Goal: Information Seeking & Learning: Learn about a topic

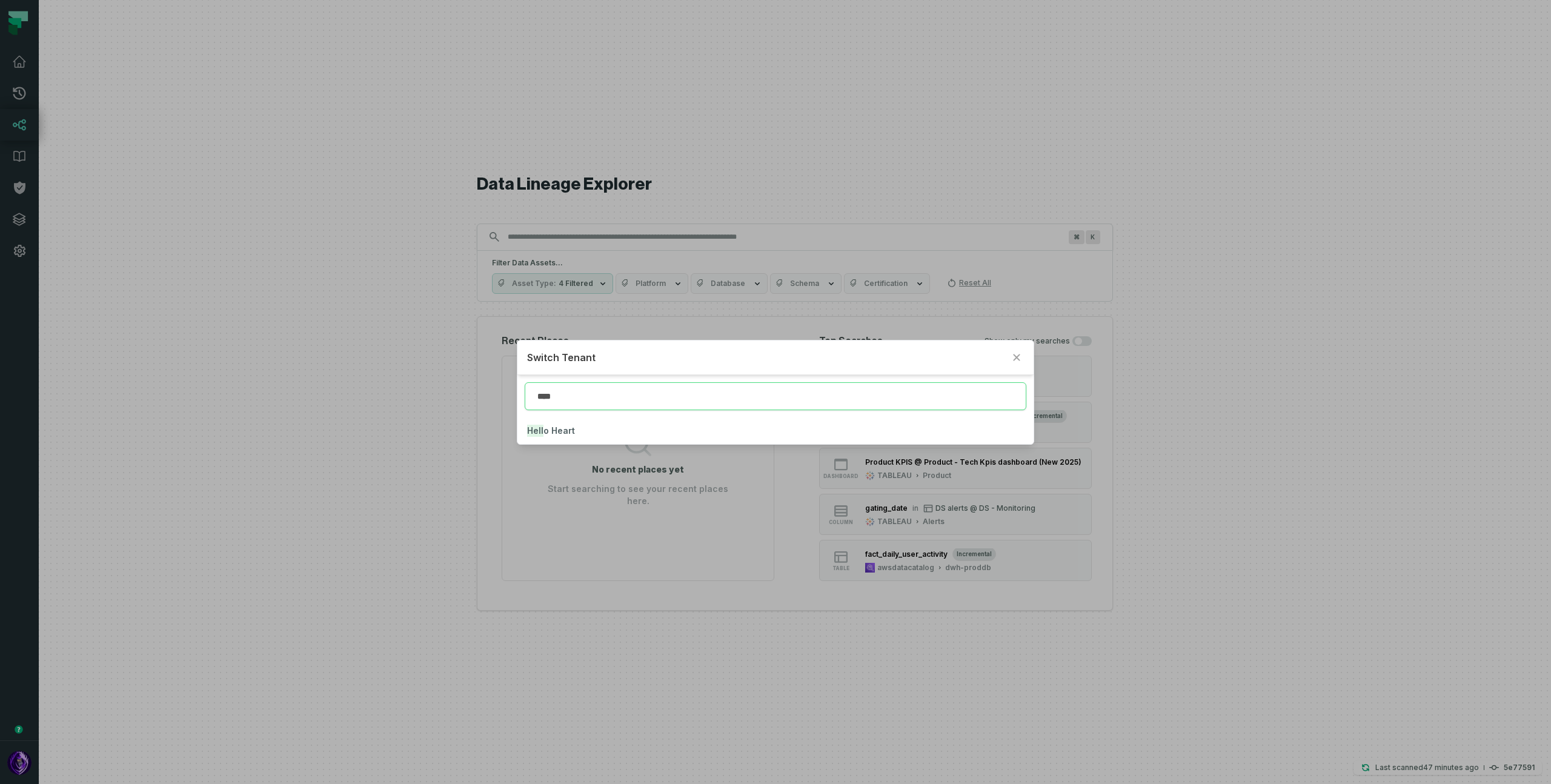
type input "****"
click button "Hell o Heart" at bounding box center [775, 430] width 516 height 26
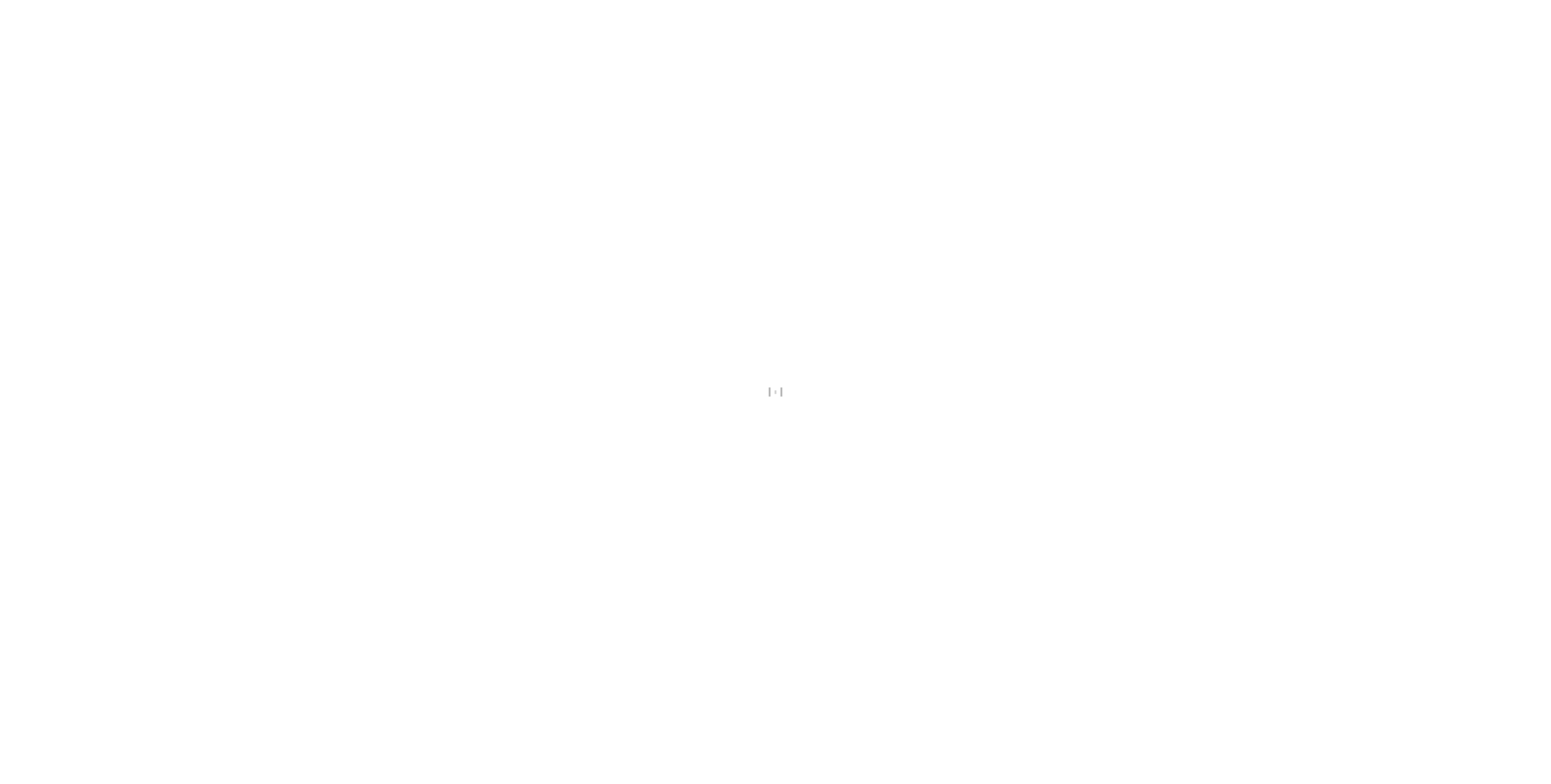
click at [601, 267] on div at bounding box center [775, 392] width 1551 height 784
click at [483, 280] on div at bounding box center [775, 392] width 1551 height 784
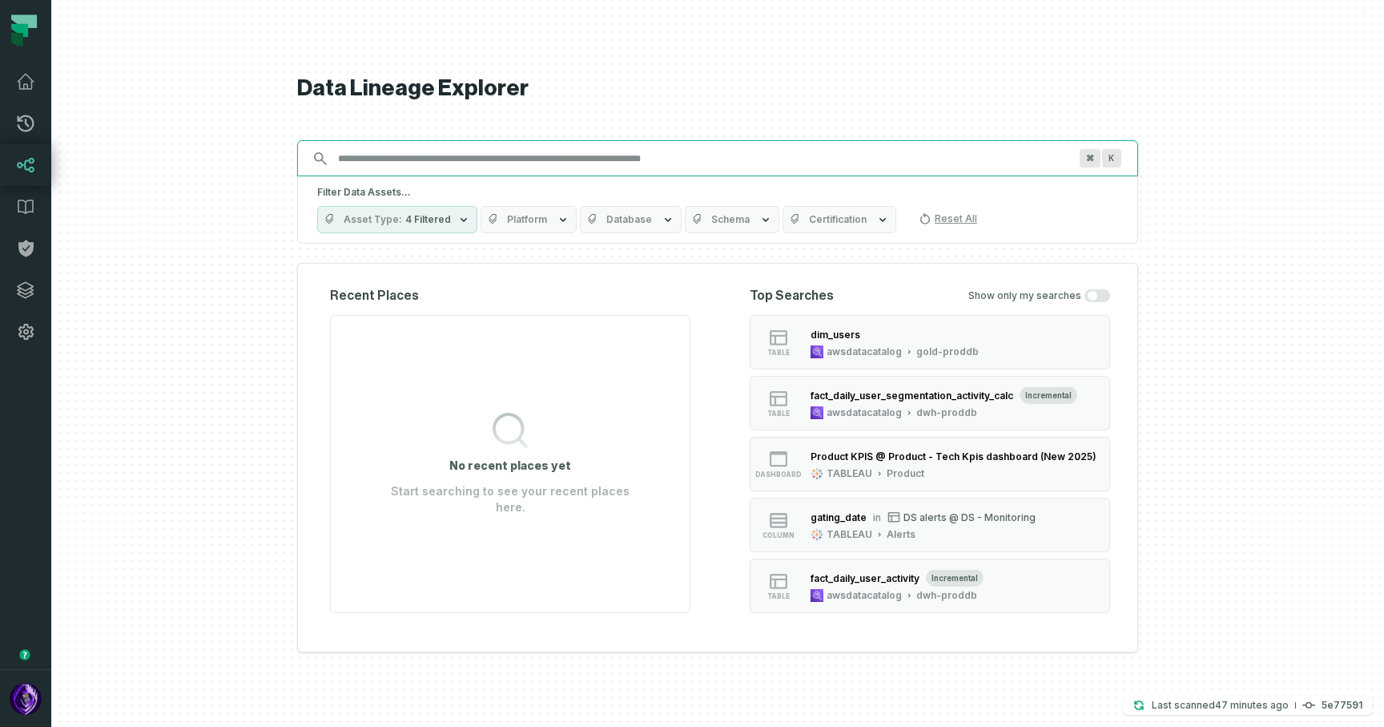
click at [587, 155] on input "Discovery Provider cmdk menu" at bounding box center [703, 159] width 750 height 26
click at [568, 158] on input "Discovery Provider cmdk menu" at bounding box center [703, 159] width 750 height 26
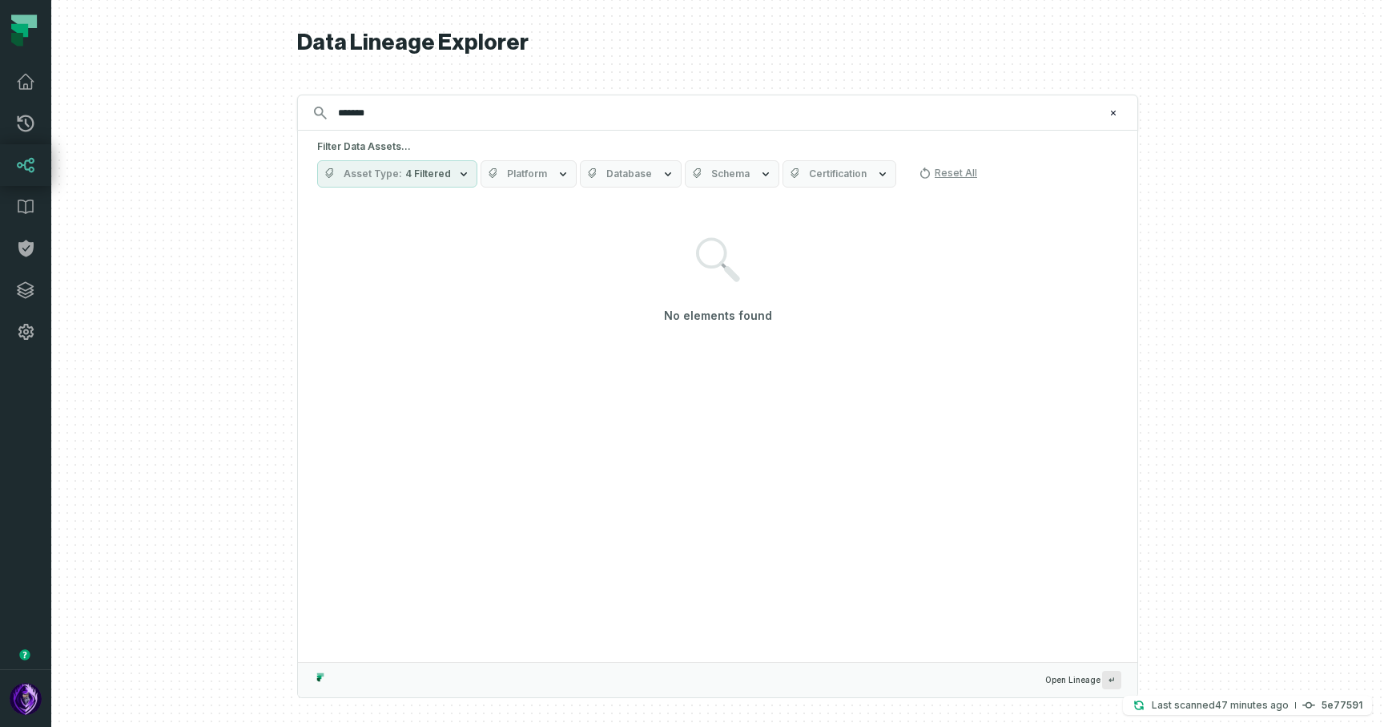
type input "********"
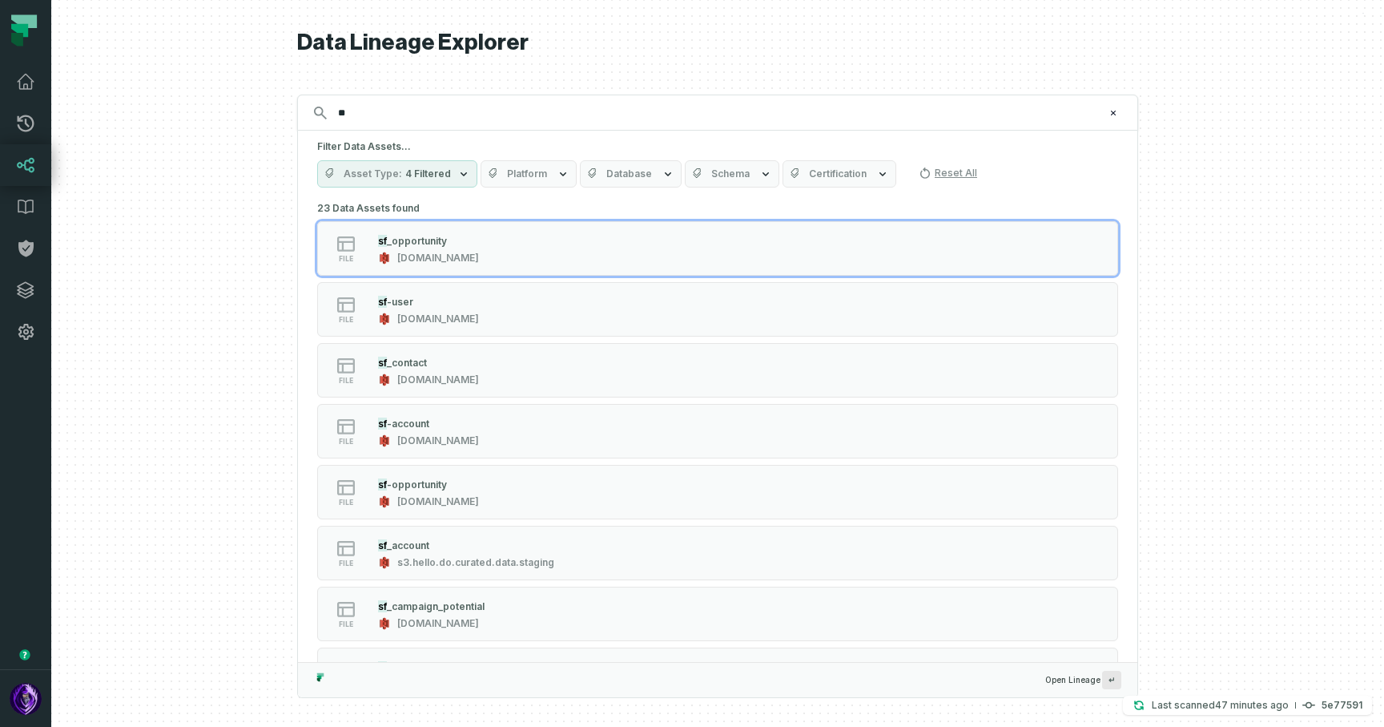
type input "***"
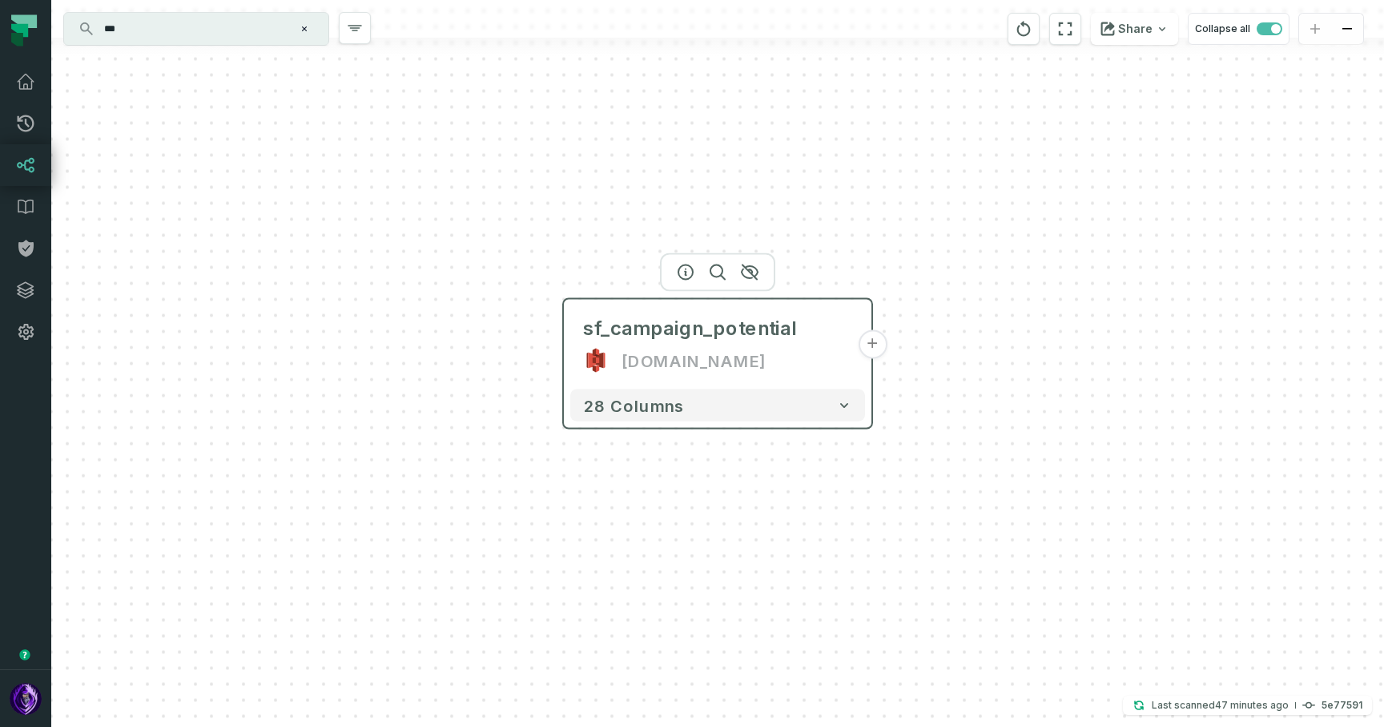
click at [877, 344] on button "+" at bounding box center [872, 344] width 29 height 29
click at [876, 341] on button "+" at bounding box center [871, 344] width 29 height 29
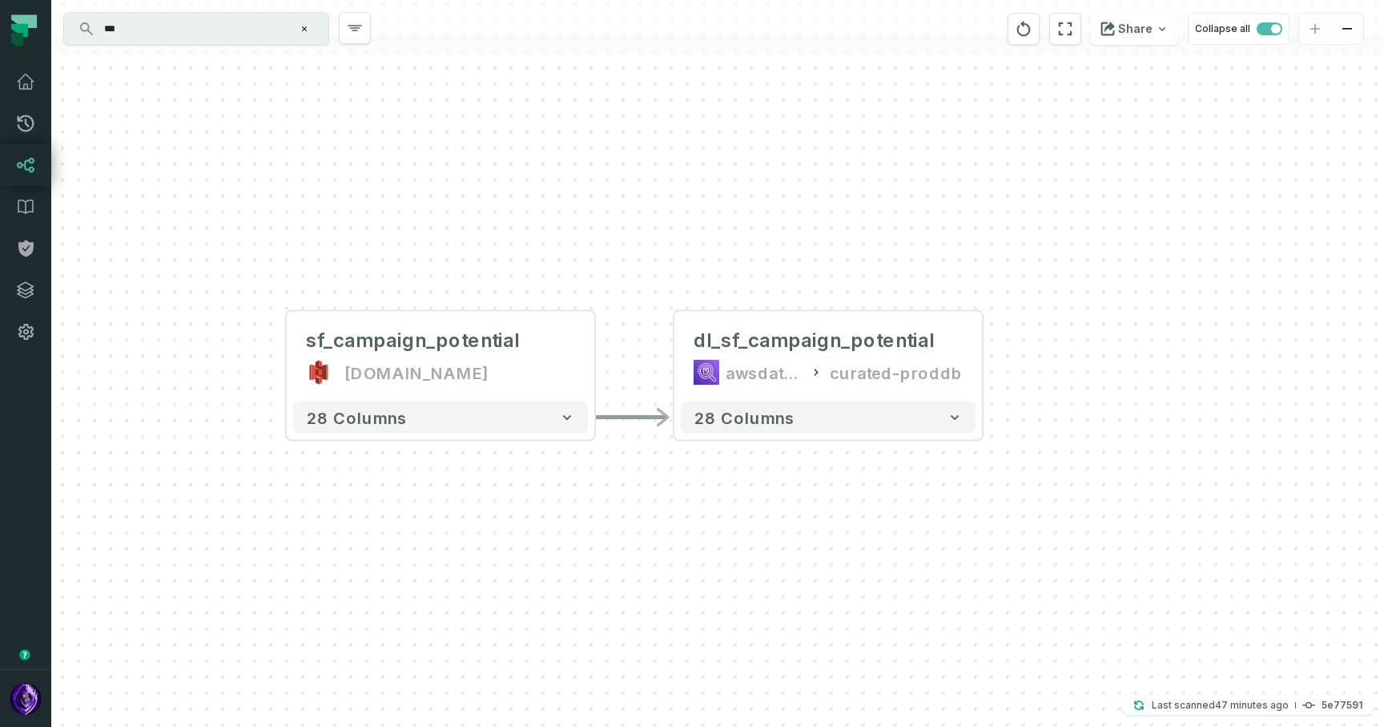
drag, startPoint x: 605, startPoint y: 494, endPoint x: 659, endPoint y: 494, distance: 53.7
click at [659, 494] on div "- dl_sf_campaign_potential awsdatacatalog curated-proddb 28 columns sf_campaign…" at bounding box center [717, 363] width 1333 height 727
click at [183, 30] on input "***" at bounding box center [195, 29] width 200 height 26
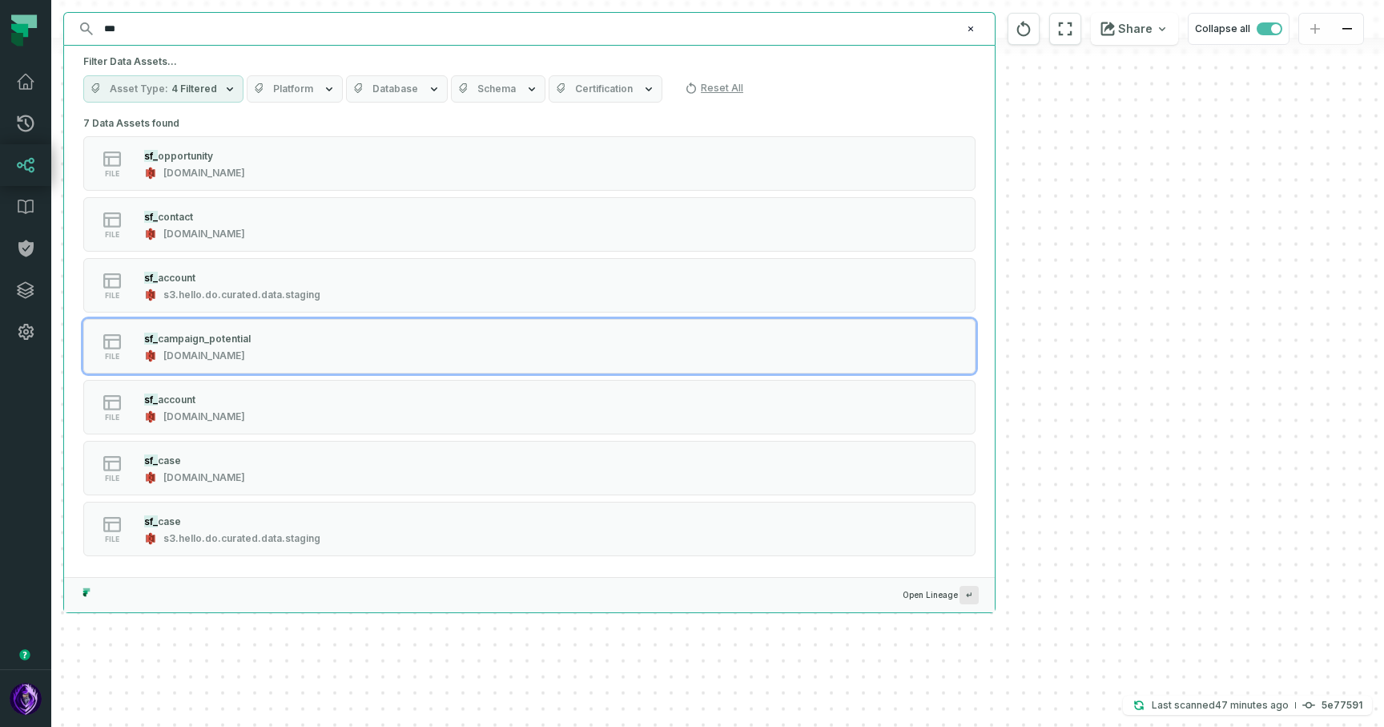
click at [249, 36] on input "***" at bounding box center [528, 29] width 867 height 26
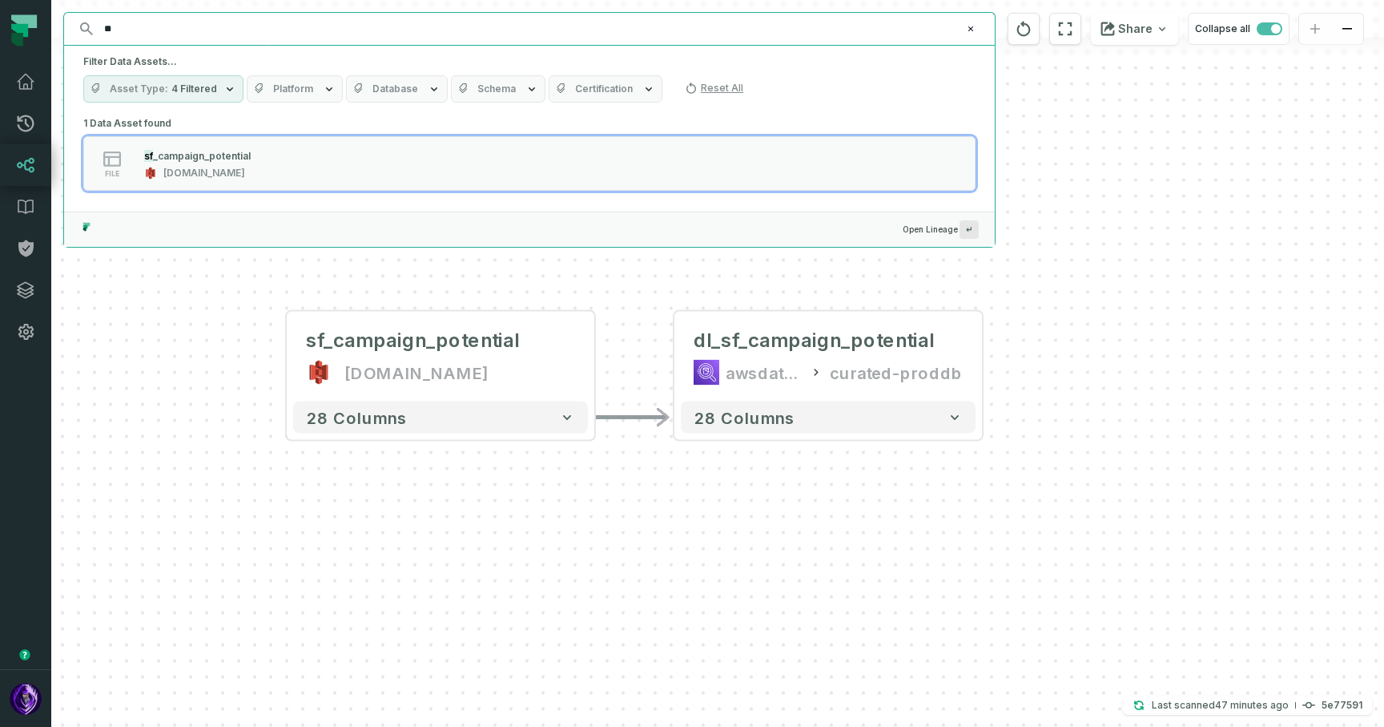
type input "*"
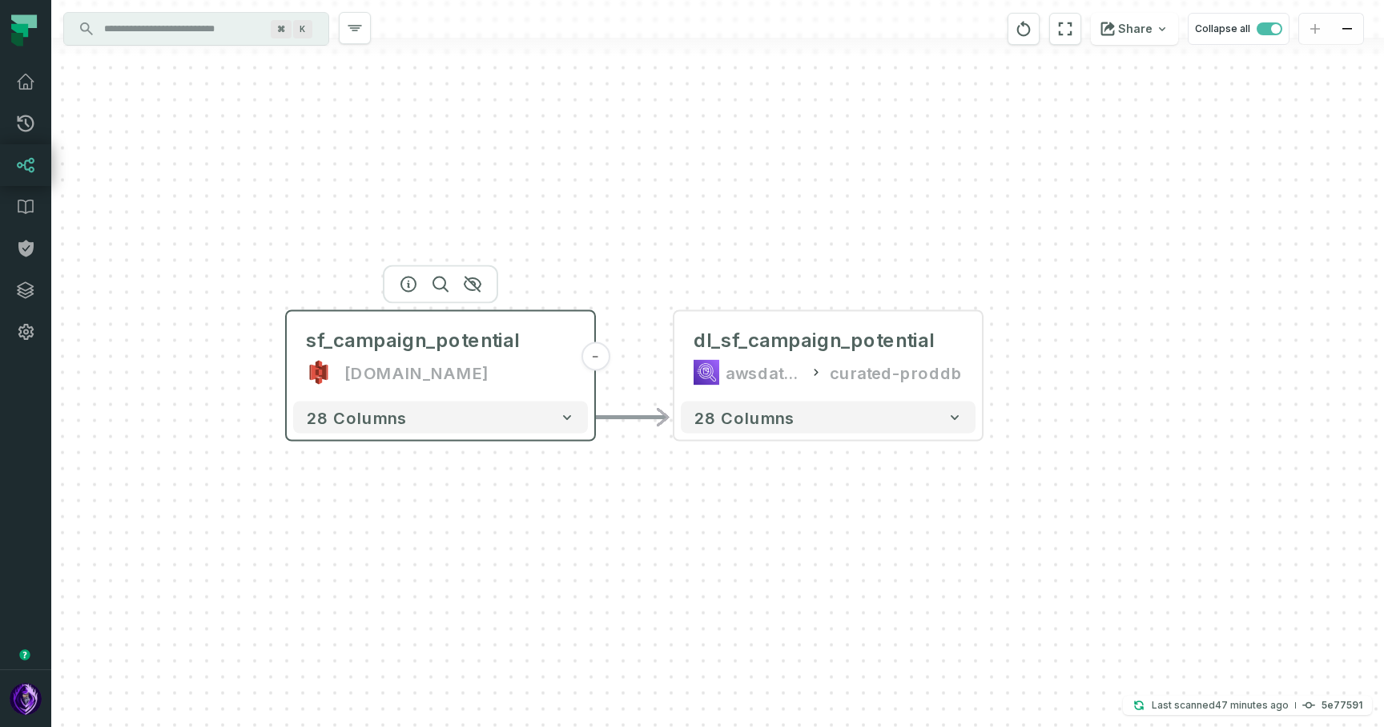
click at [489, 371] on div "[DOMAIN_NAME]" at bounding box center [417, 373] width 144 height 26
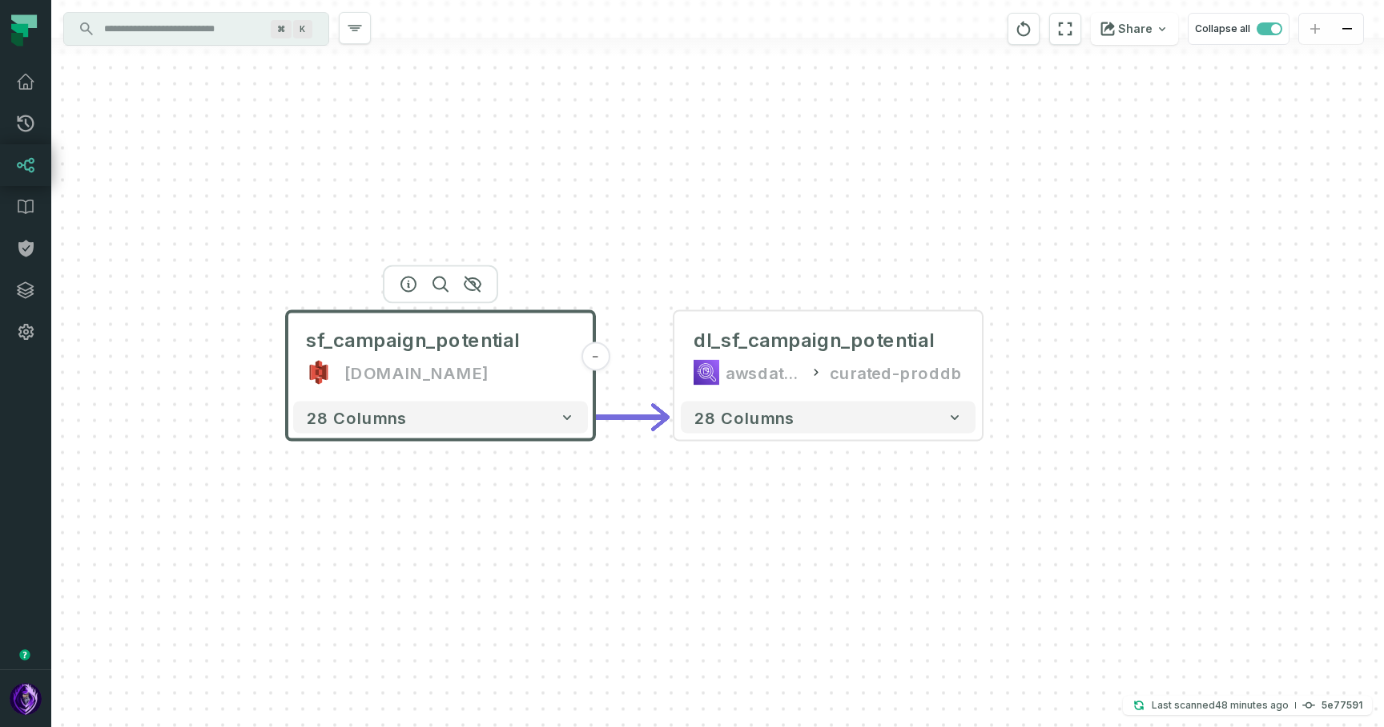
click at [687, 542] on div "- dl_sf_campaign_potential awsdatacatalog curated-proddb 28 columns sf_campaign…" at bounding box center [717, 363] width 1333 height 727
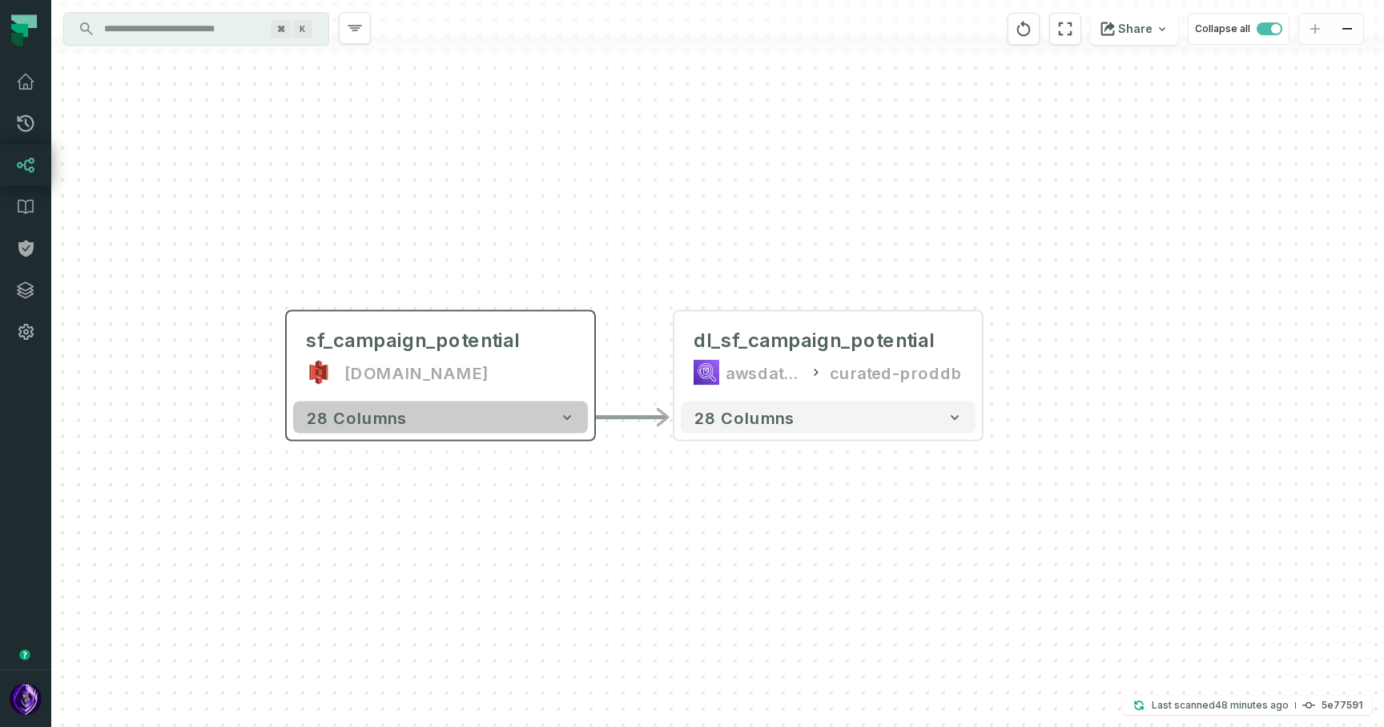
click at [566, 421] on icon "button" at bounding box center [567, 417] width 16 height 16
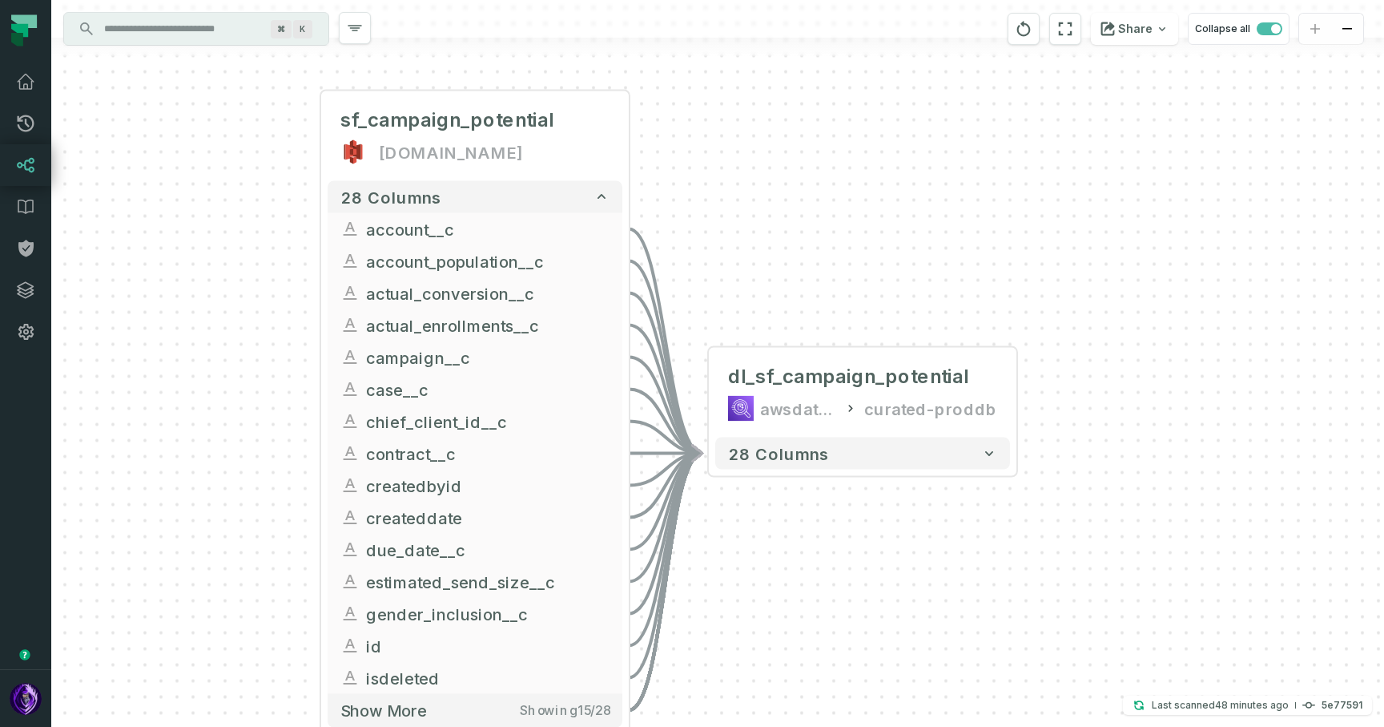
drag, startPoint x: 753, startPoint y: 324, endPoint x: 769, endPoint y: 205, distance: 120.4
click at [769, 205] on div "- dl_sf_campaign_potential awsdatacatalog curated-proddb 28 columns sf_campaign…" at bounding box center [717, 363] width 1333 height 727
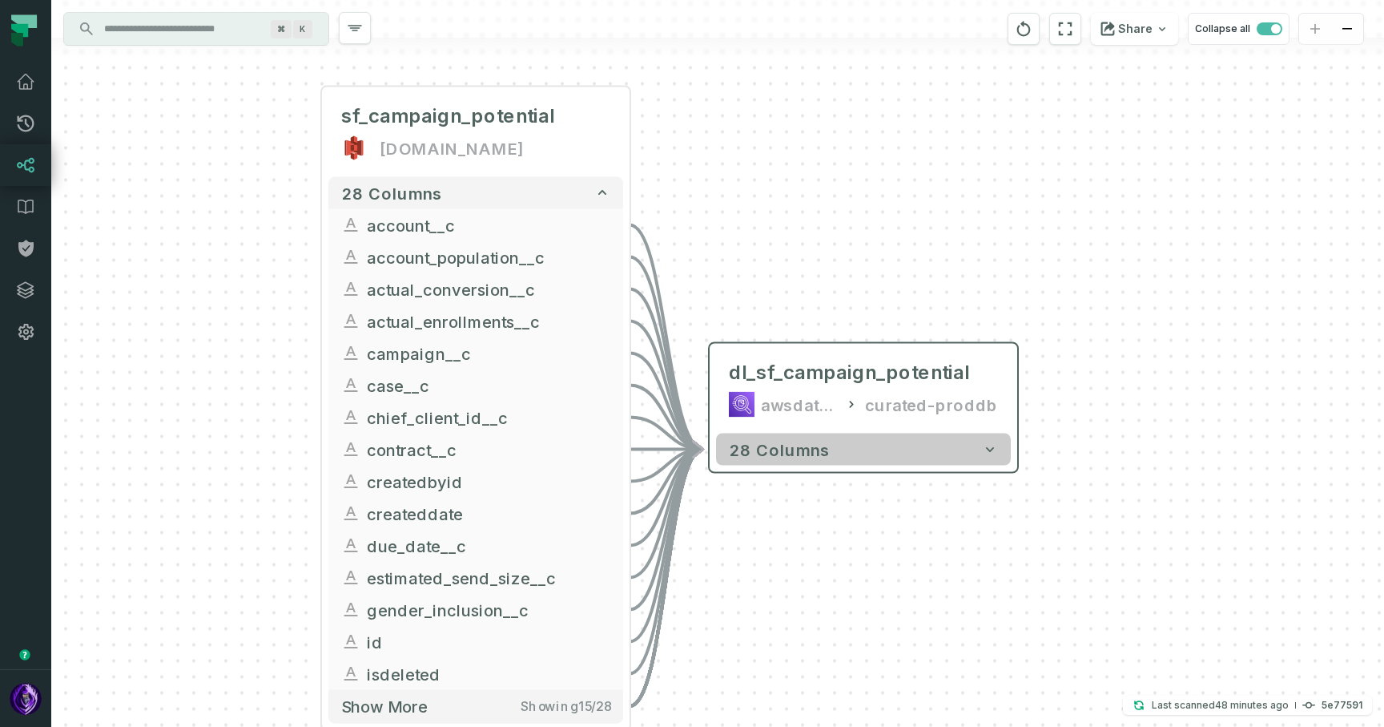
click at [820, 459] on button "28 columns" at bounding box center [863, 449] width 295 height 32
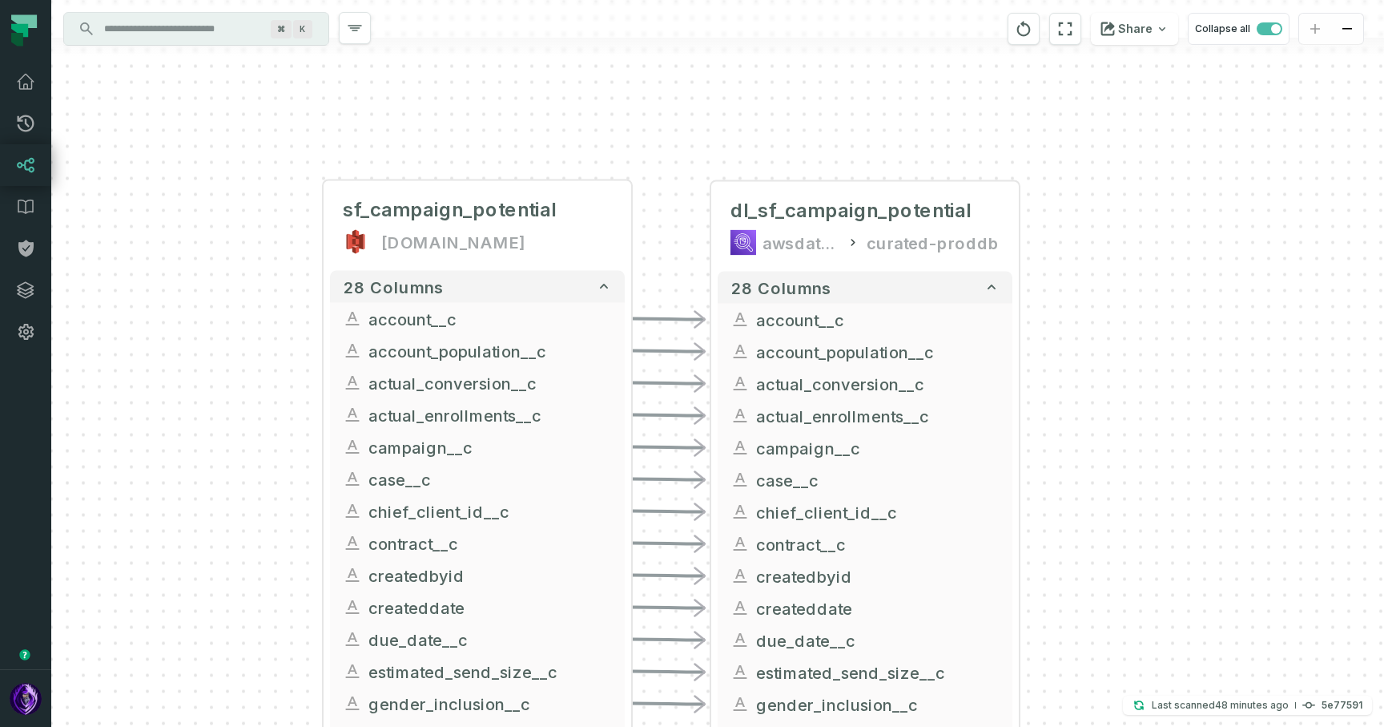
drag, startPoint x: 1106, startPoint y: 411, endPoint x: 1106, endPoint y: 159, distance: 251.6
click at [1106, 164] on div "- dl_sf_campaign_potential awsdatacatalog curated-proddb 28 columns - account__…" at bounding box center [717, 363] width 1333 height 727
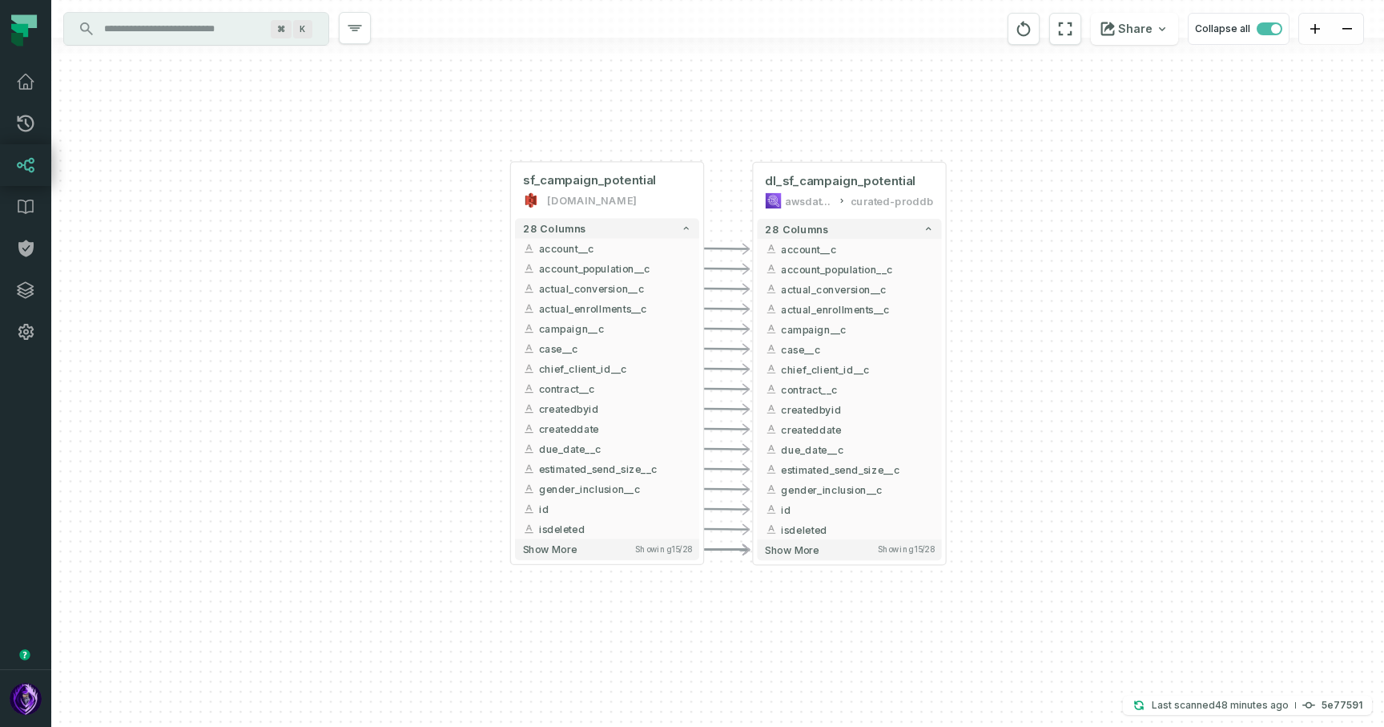
click at [199, 30] on input "Discovery Provider cmdk menu" at bounding box center [182, 29] width 175 height 26
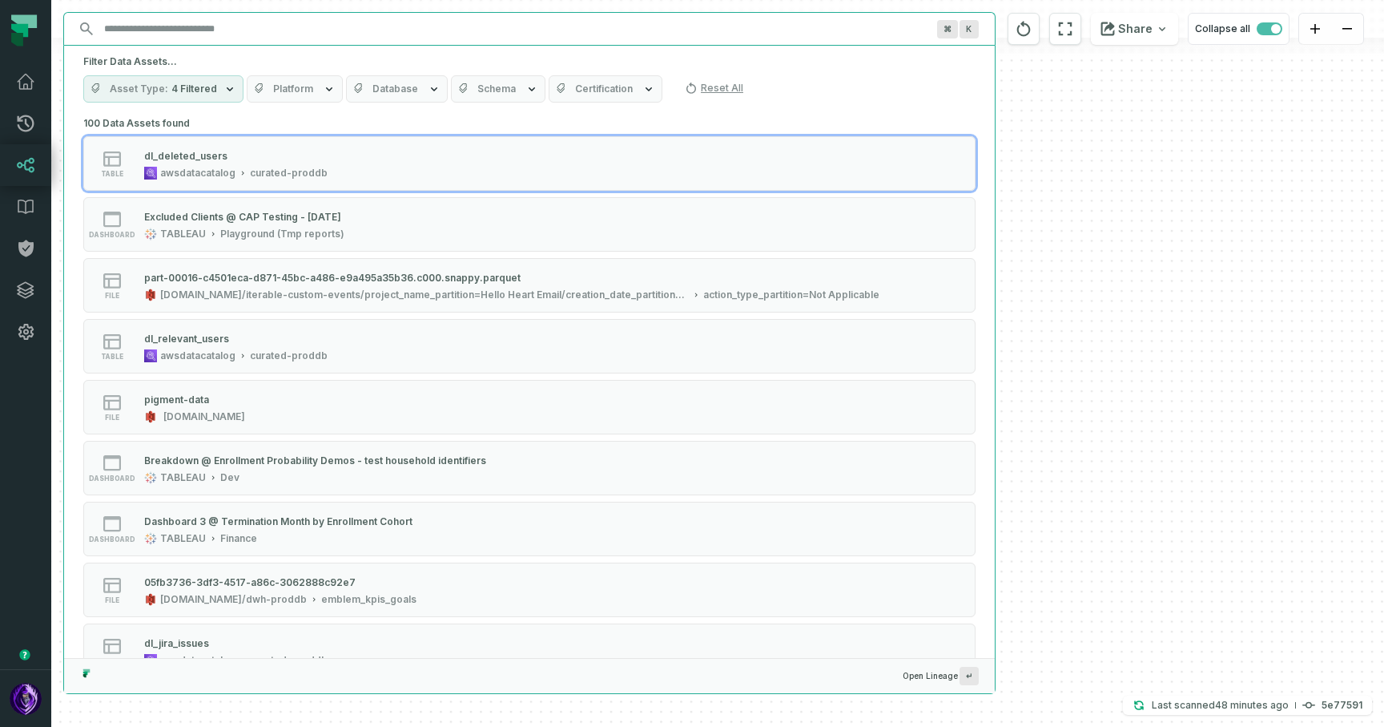
click at [349, 27] on input "Discovery Provider cmdk menu" at bounding box center [515, 29] width 841 height 26
paste input "**********"
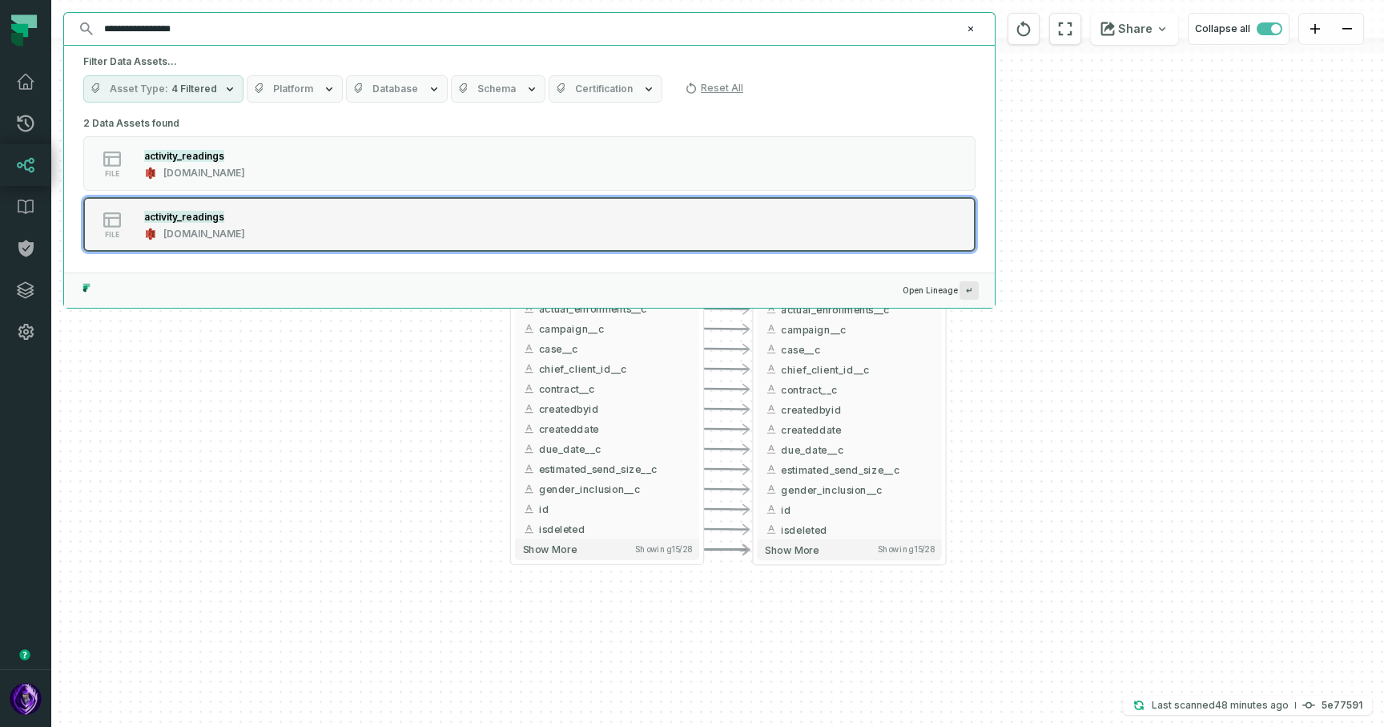
type input "**********"
click at [245, 236] on div "[DOMAIN_NAME]" at bounding box center [204, 234] width 82 height 13
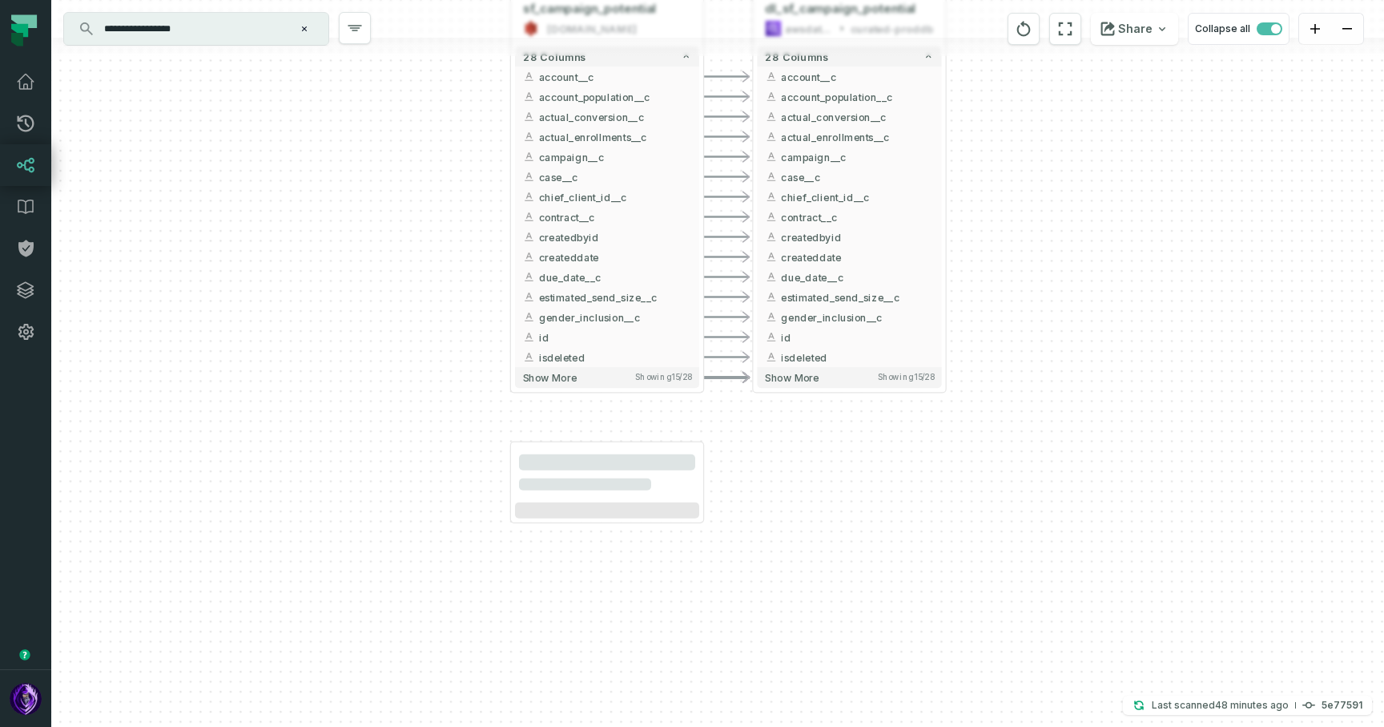
click at [304, 160] on div "- dl_sf_campaign_potential awsdatacatalog curated-proddb 28 columns - account__…" at bounding box center [717, 363] width 1333 height 727
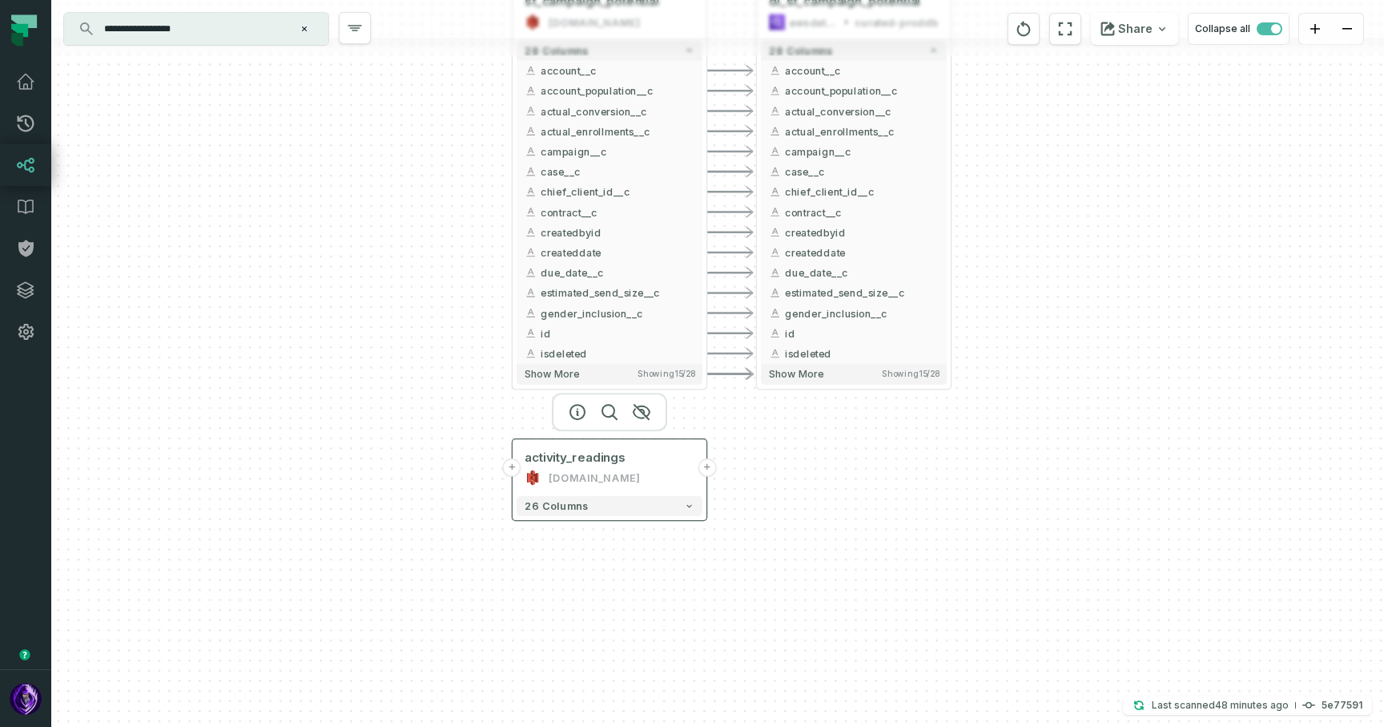
click at [705, 464] on button "+" at bounding box center [707, 467] width 18 height 18
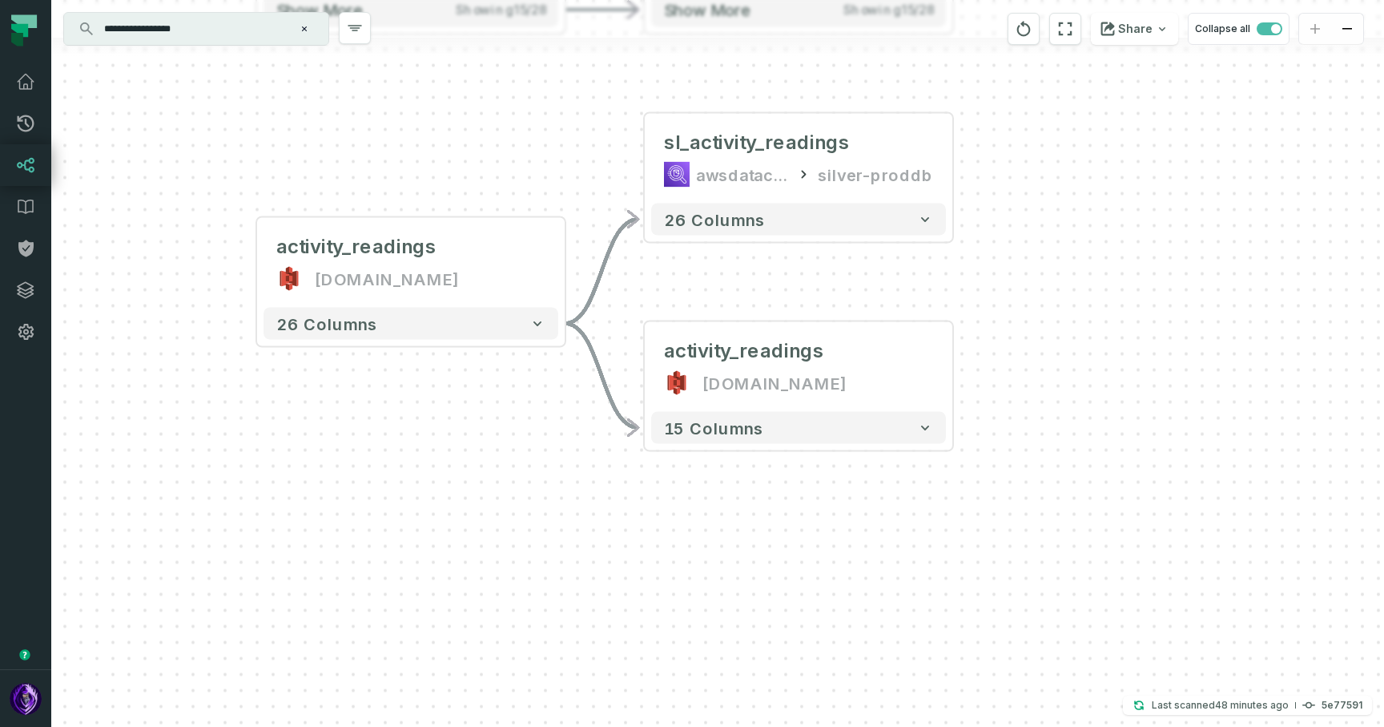
drag, startPoint x: 937, startPoint y: 368, endPoint x: 1026, endPoint y: 233, distance: 161.3
click at [1026, 233] on div "- sl_activity_readings awsdatacatalog silver-proddb 26 columns - activity_readi…" at bounding box center [717, 363] width 1333 height 727
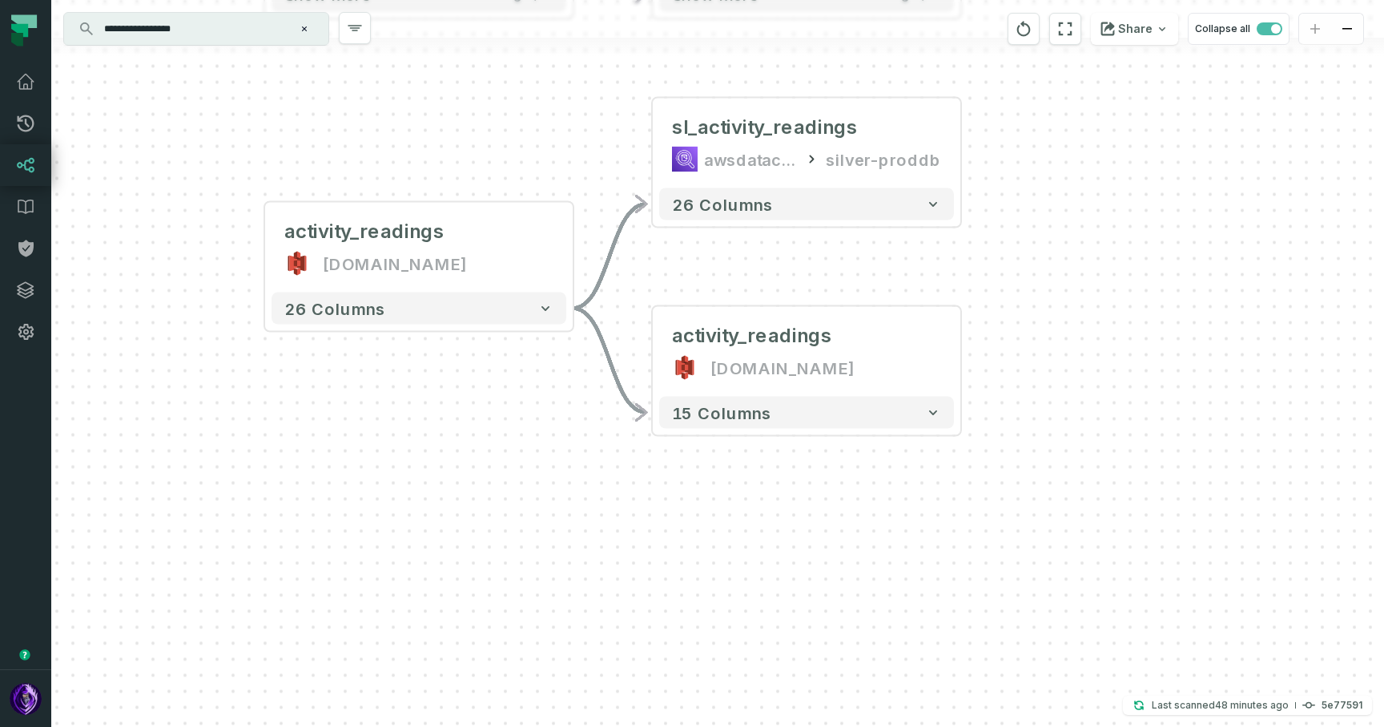
click at [603, 357] on icon "Edge from 0d58c74fe1b1e42ef36a2fbf8a6ab646 to bc006b3a708936672dc2fe03242f0b01" at bounding box center [610, 360] width 74 height 104
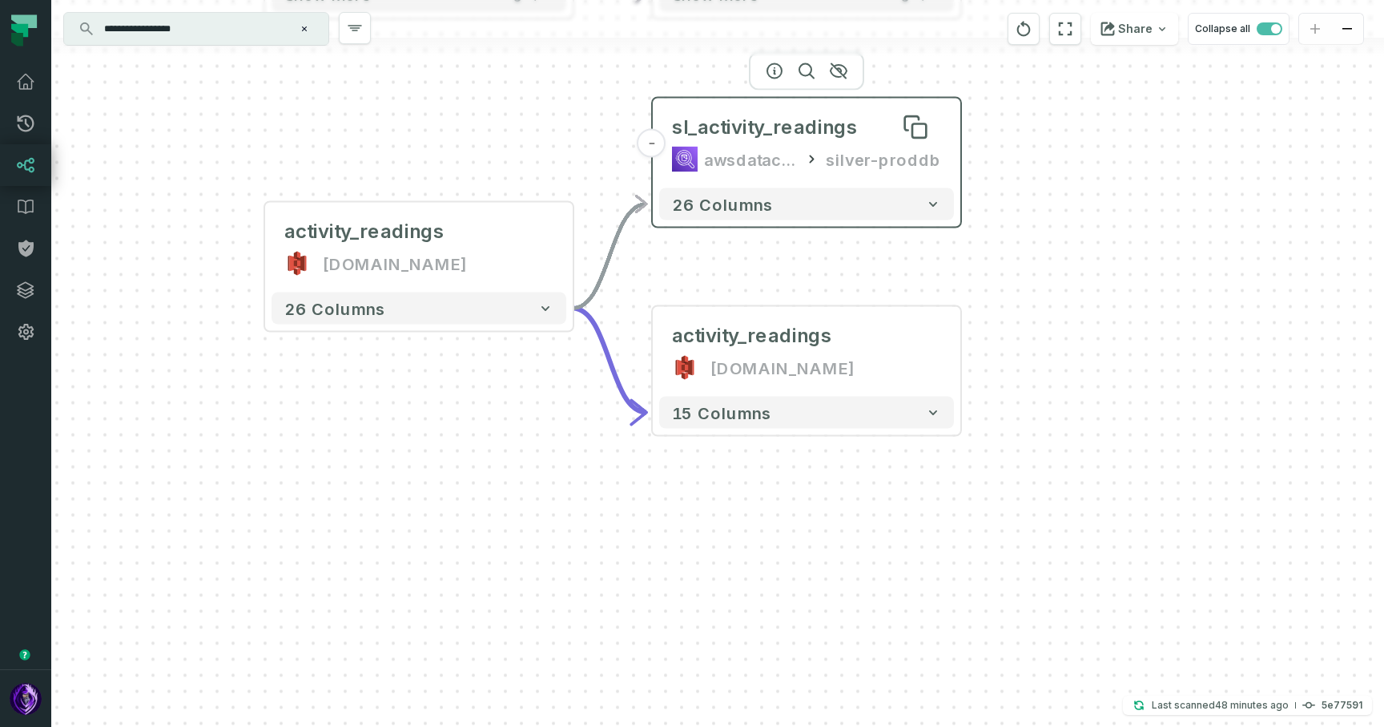
click at [780, 135] on div "sl_activity_readings" at bounding box center [765, 128] width 186 height 26
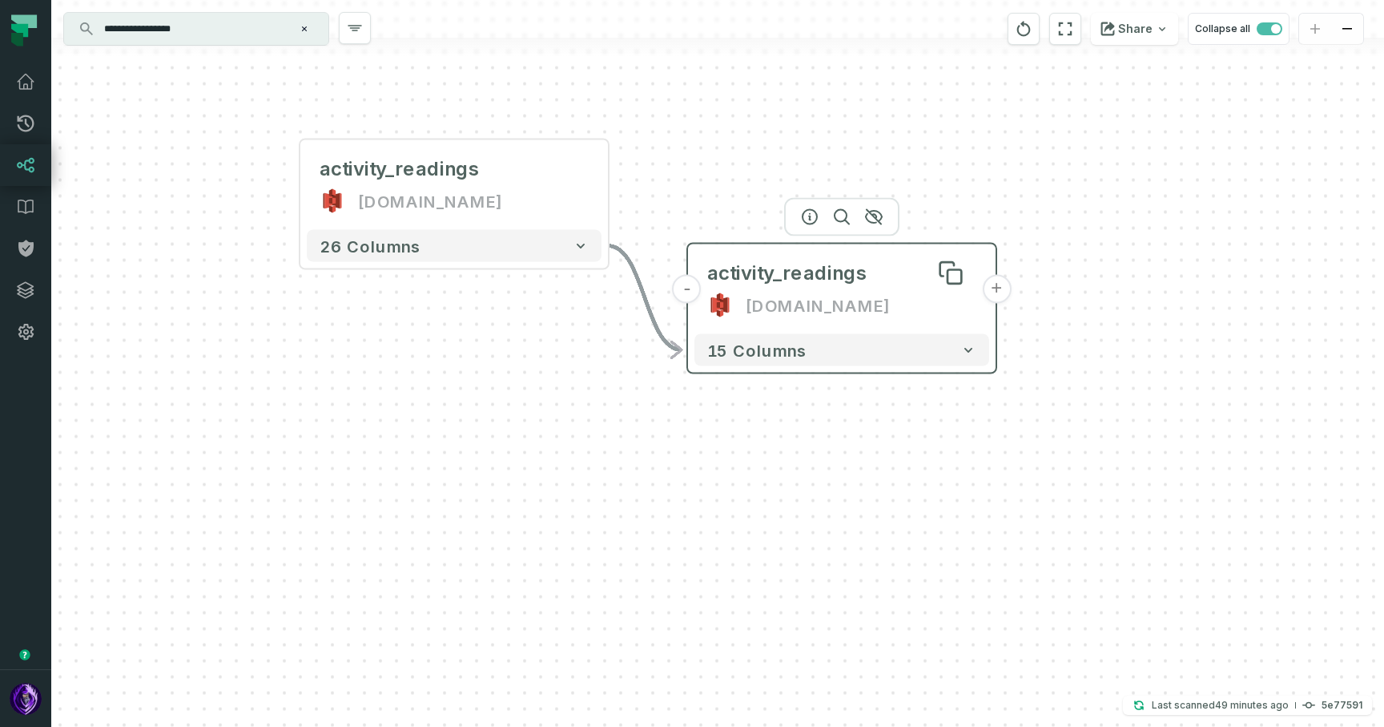
drag, startPoint x: 735, startPoint y: 332, endPoint x: 768, endPoint y: 271, distance: 69.6
click at [768, 271] on div "activity_readings" at bounding box center [787, 273] width 160 height 26
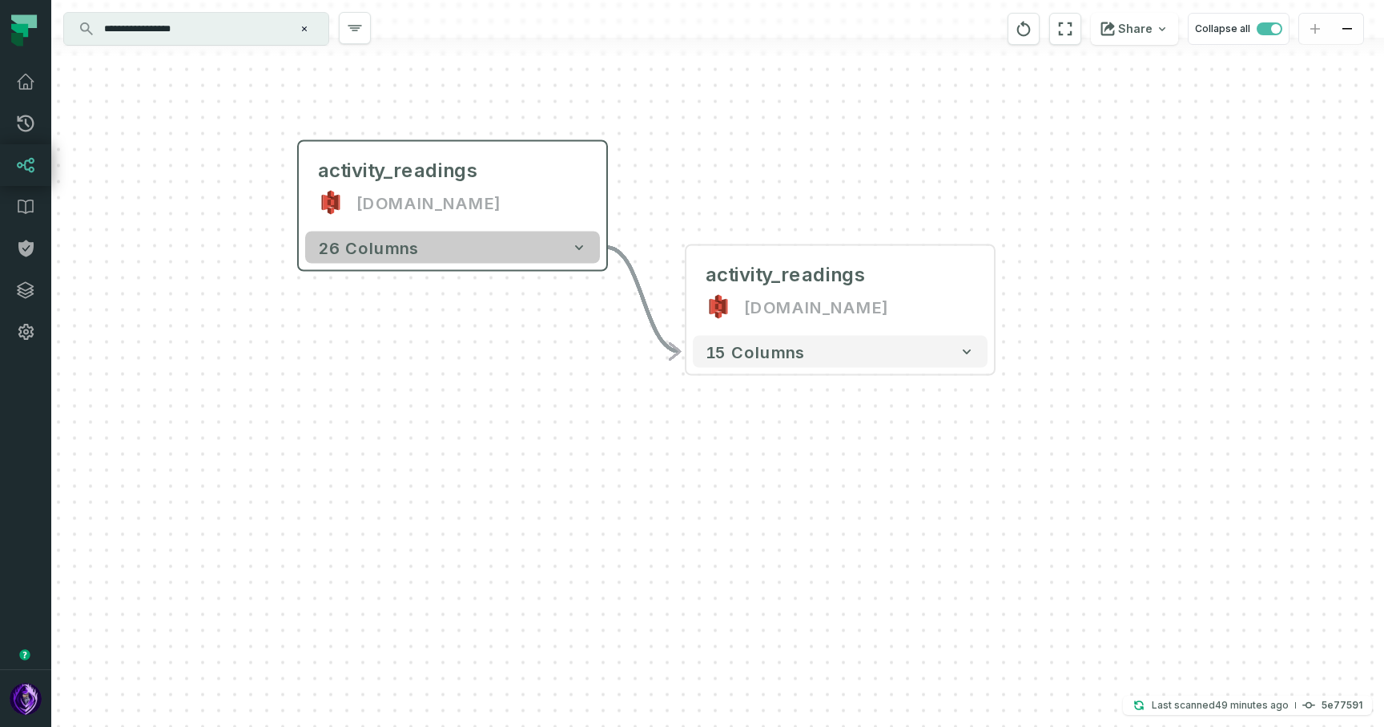
click at [562, 248] on button "26 columns" at bounding box center [452, 248] width 295 height 32
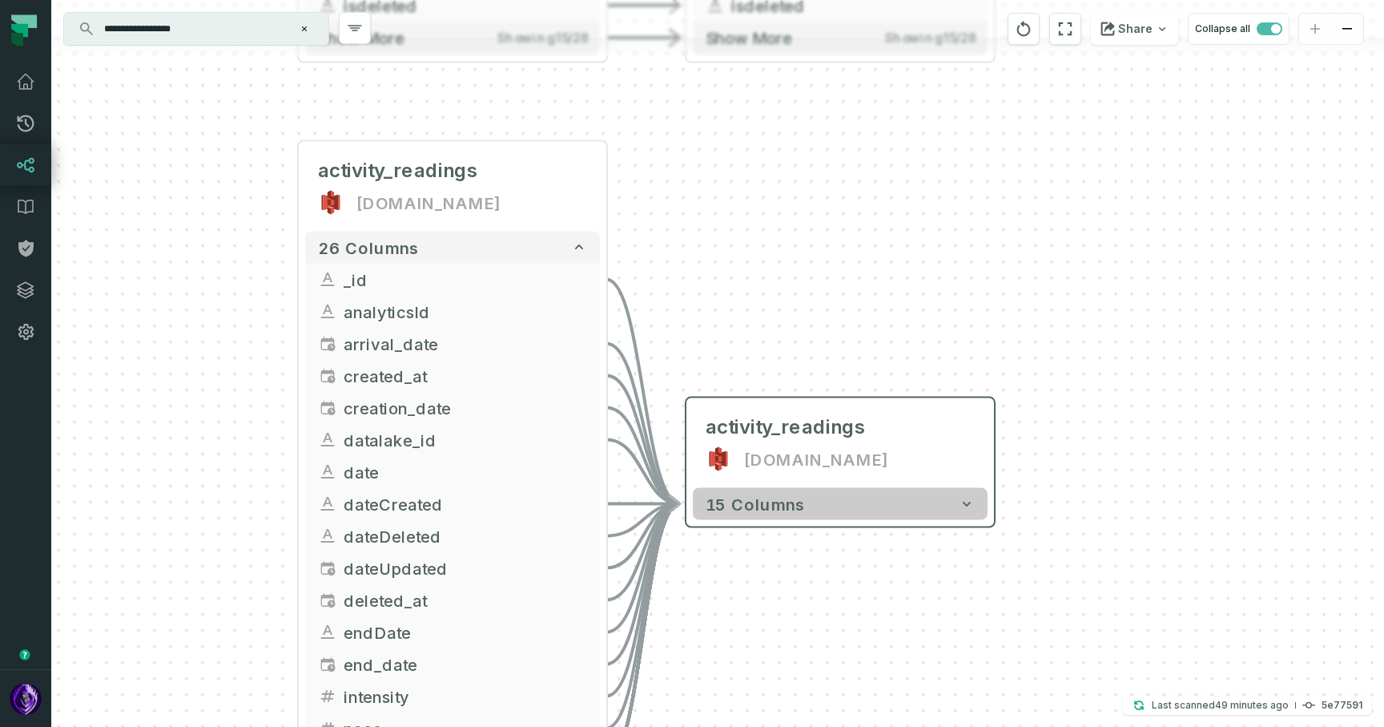
click at [861, 502] on button "15 columns" at bounding box center [840, 504] width 295 height 32
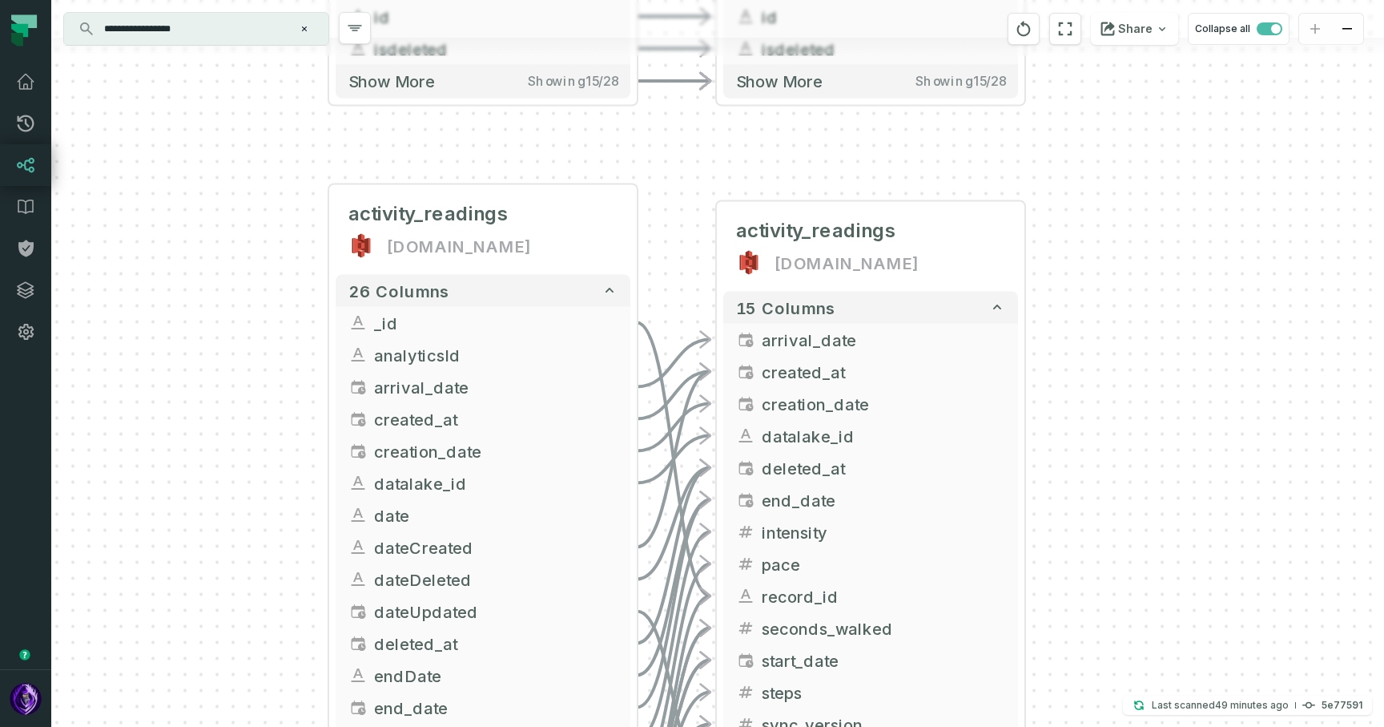
drag, startPoint x: 1131, startPoint y: 380, endPoint x: 1151, endPoint y: 258, distance: 123.3
click at [1151, 258] on div "- activity_readings [DOMAIN_NAME] + 15 columns - arrival_date + - created_at + …" at bounding box center [717, 363] width 1333 height 727
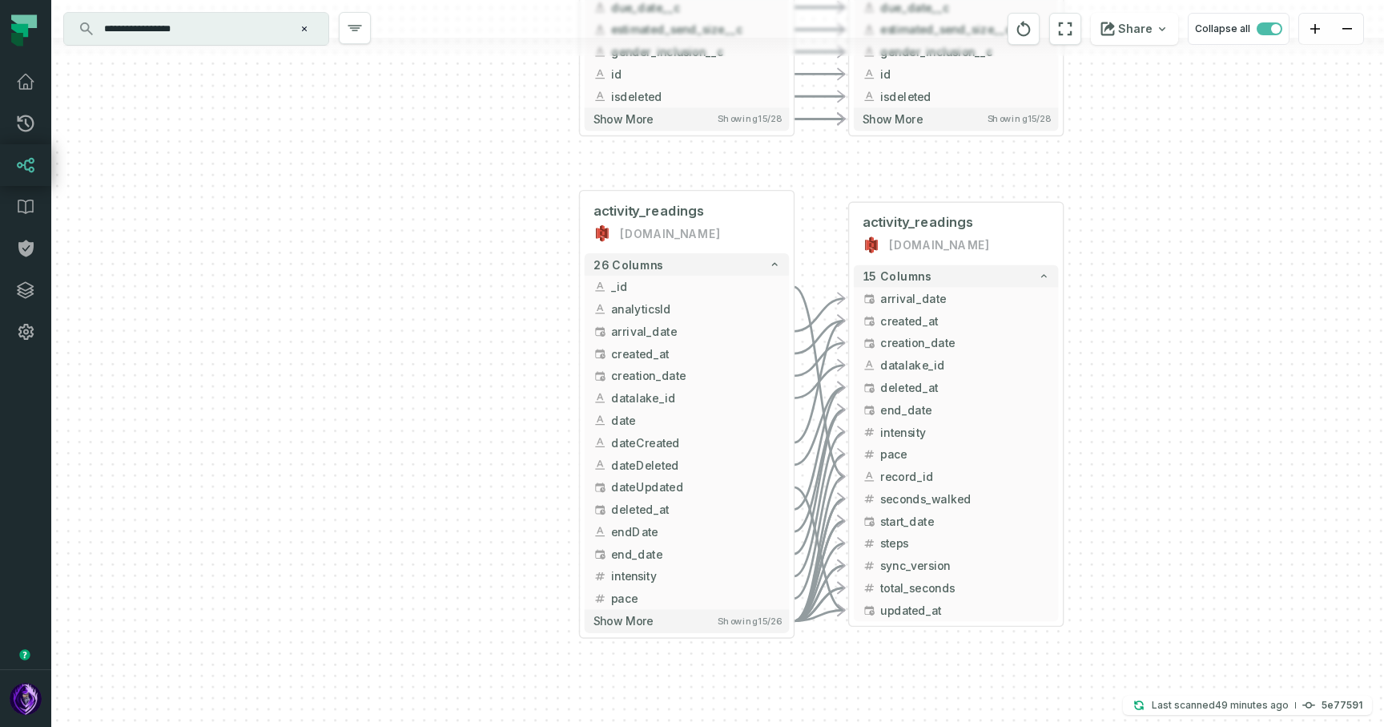
click at [1116, 175] on div "- activity_readings [DOMAIN_NAME] + 15 columns - arrival_date + - created_at + …" at bounding box center [717, 363] width 1333 height 727
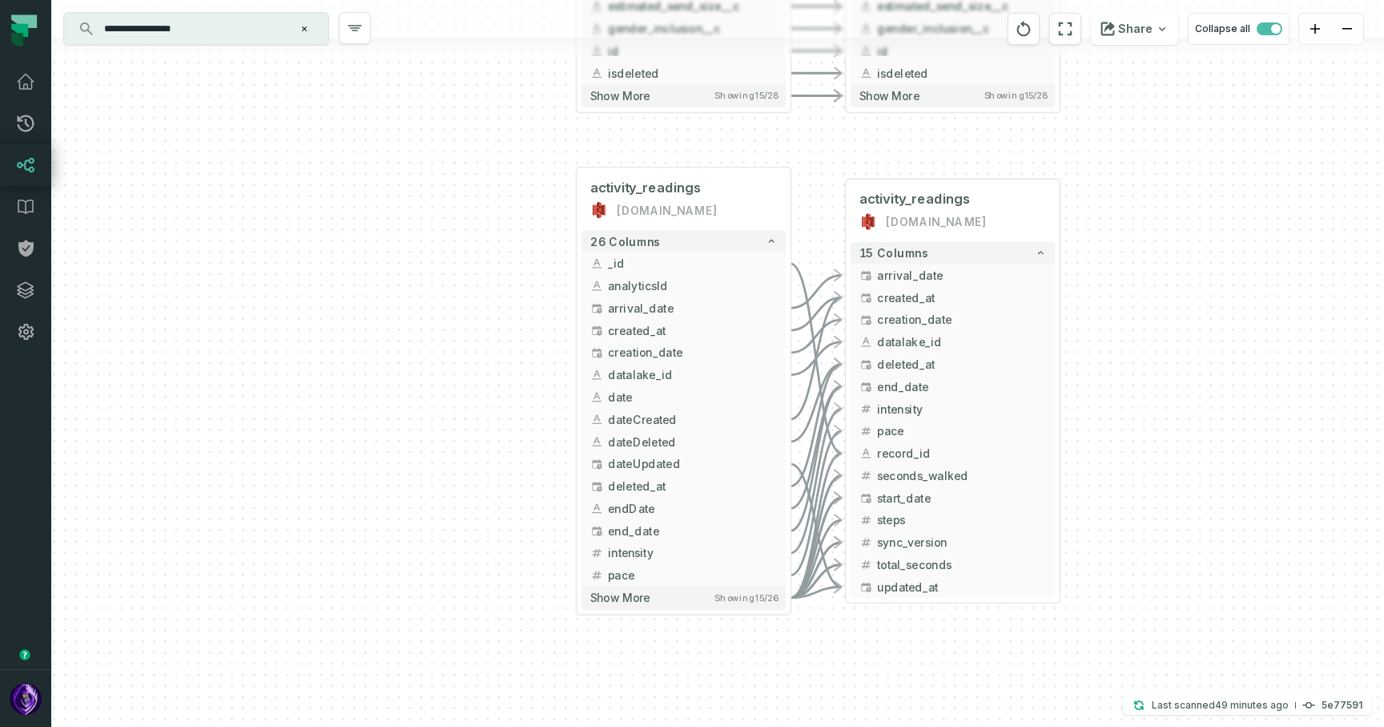
drag, startPoint x: 1155, startPoint y: 467, endPoint x: 1022, endPoint y: 433, distance: 137.4
click at [1022, 433] on div "- activity_readings [DOMAIN_NAME] + 15 columns - arrival_date + - created_at + …" at bounding box center [717, 363] width 1333 height 727
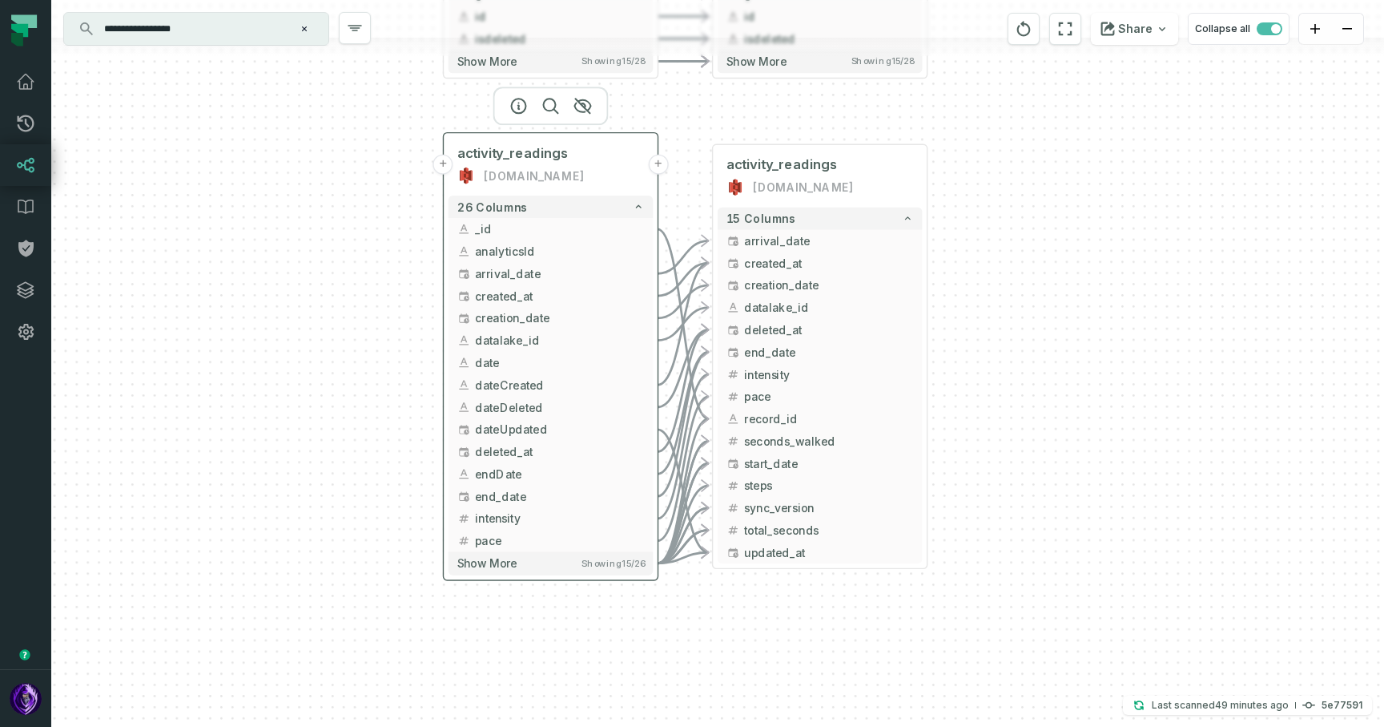
click at [447, 164] on button "+" at bounding box center [443, 165] width 20 height 20
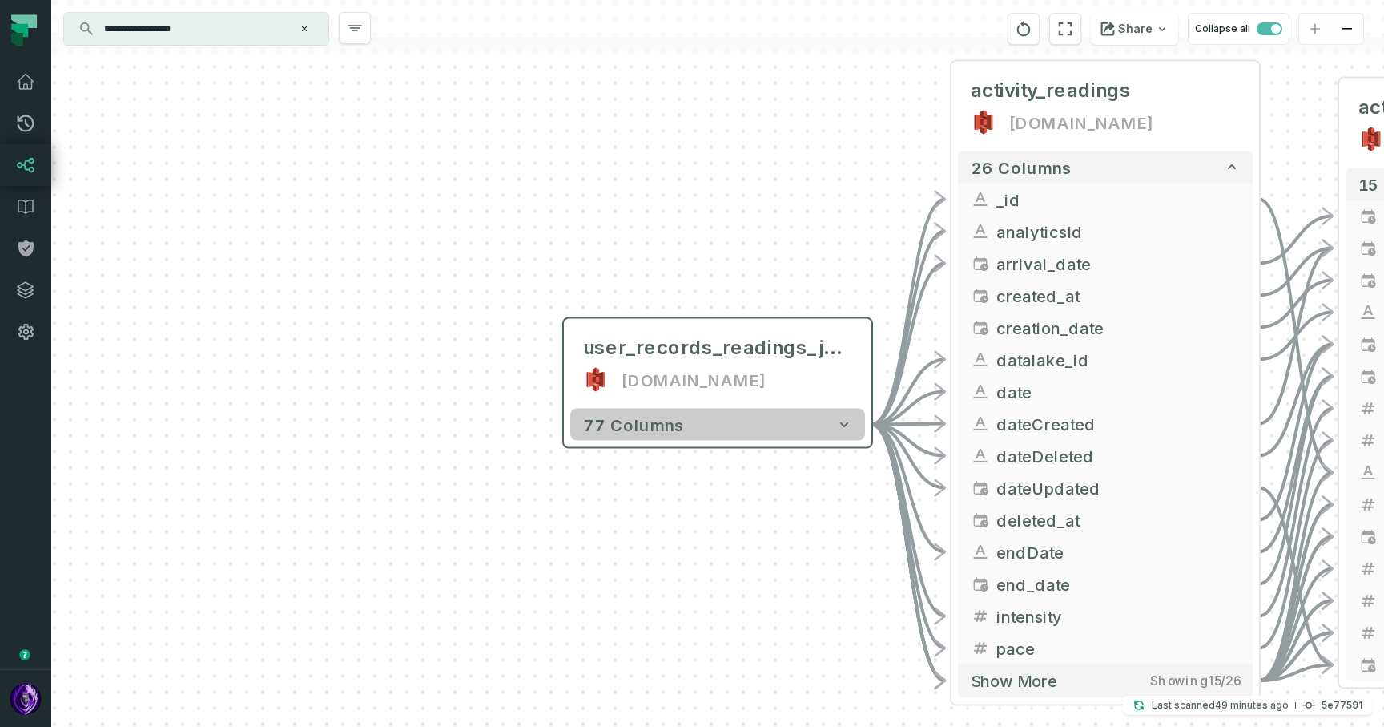
click at [844, 419] on icon "button" at bounding box center [844, 425] width 16 height 16
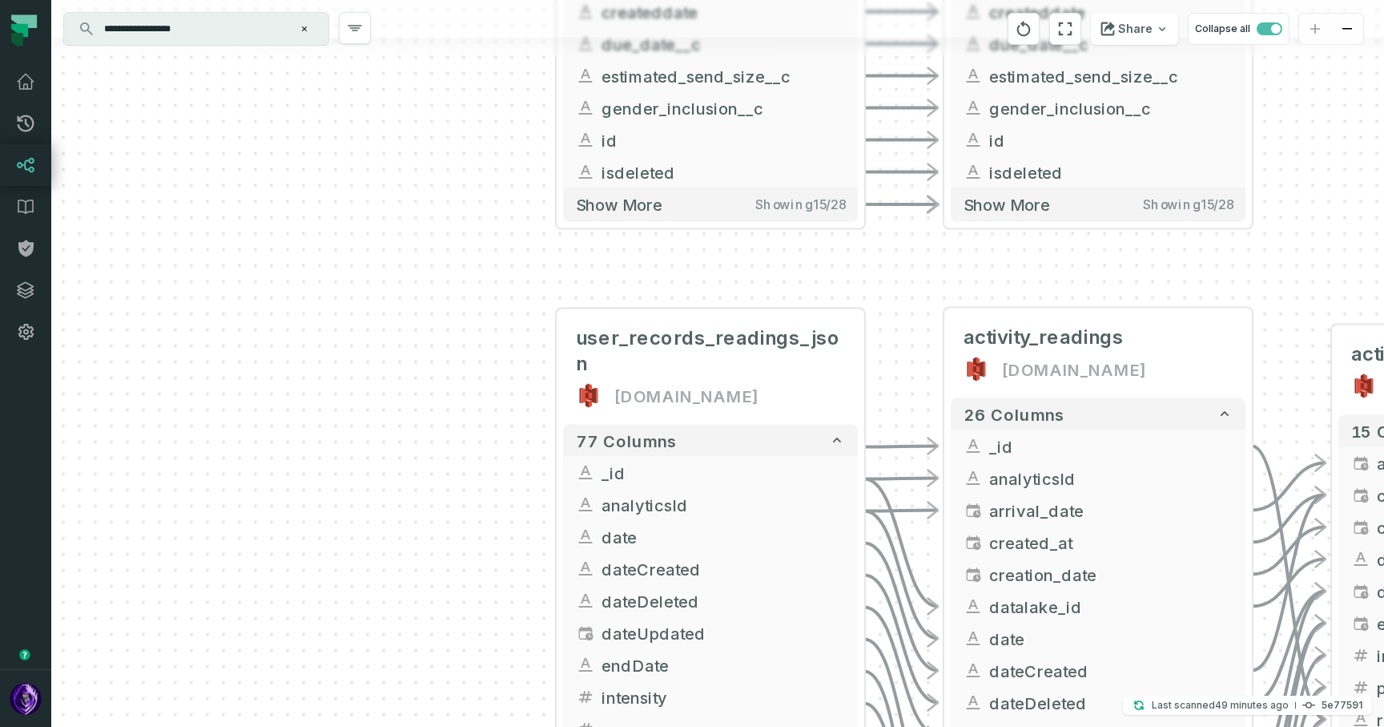
drag, startPoint x: 528, startPoint y: 535, endPoint x: 356, endPoint y: 421, distance: 206.9
click at [356, 421] on div "+ user_records_readings_json [DOMAIN_NAME] + 77 columns + _id + + analyticsId +…" at bounding box center [717, 363] width 1333 height 727
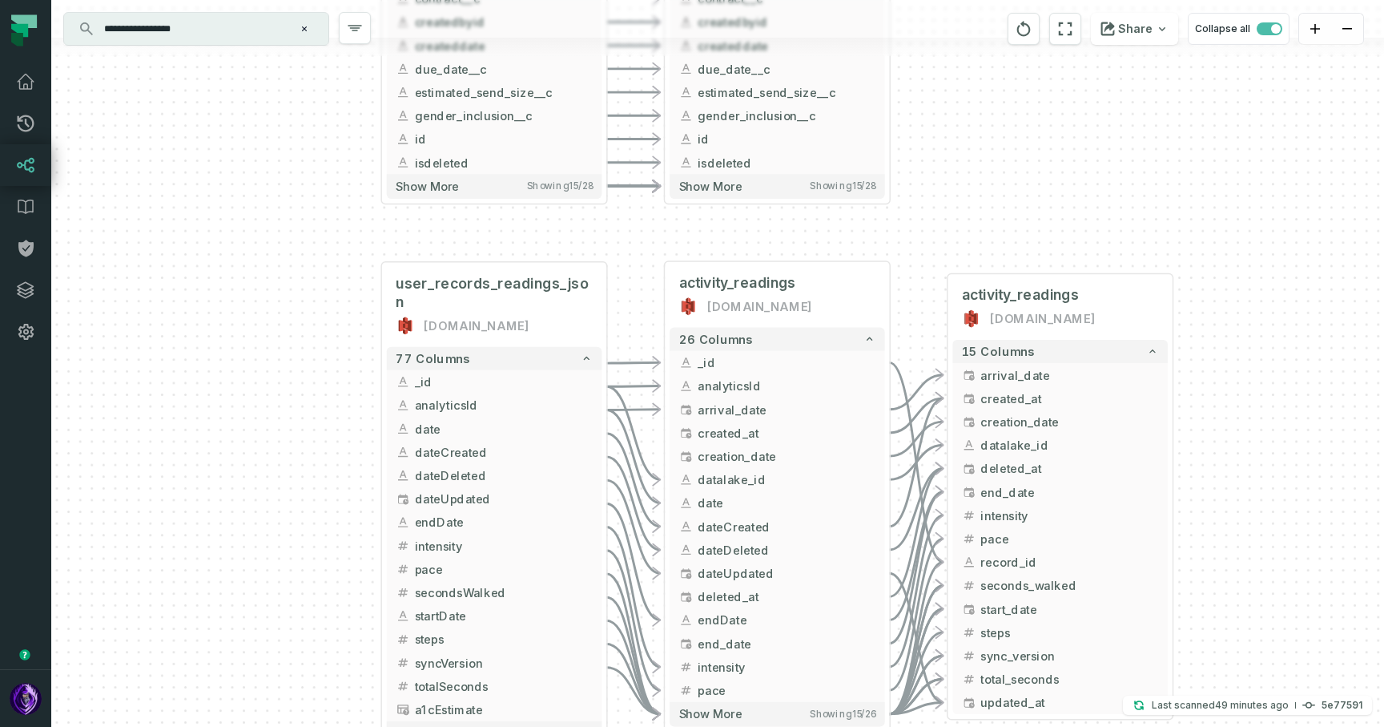
click at [212, 200] on div "+ user_records_readings_json [DOMAIN_NAME] + 77 columns + _id + + analyticsId +…" at bounding box center [717, 363] width 1333 height 727
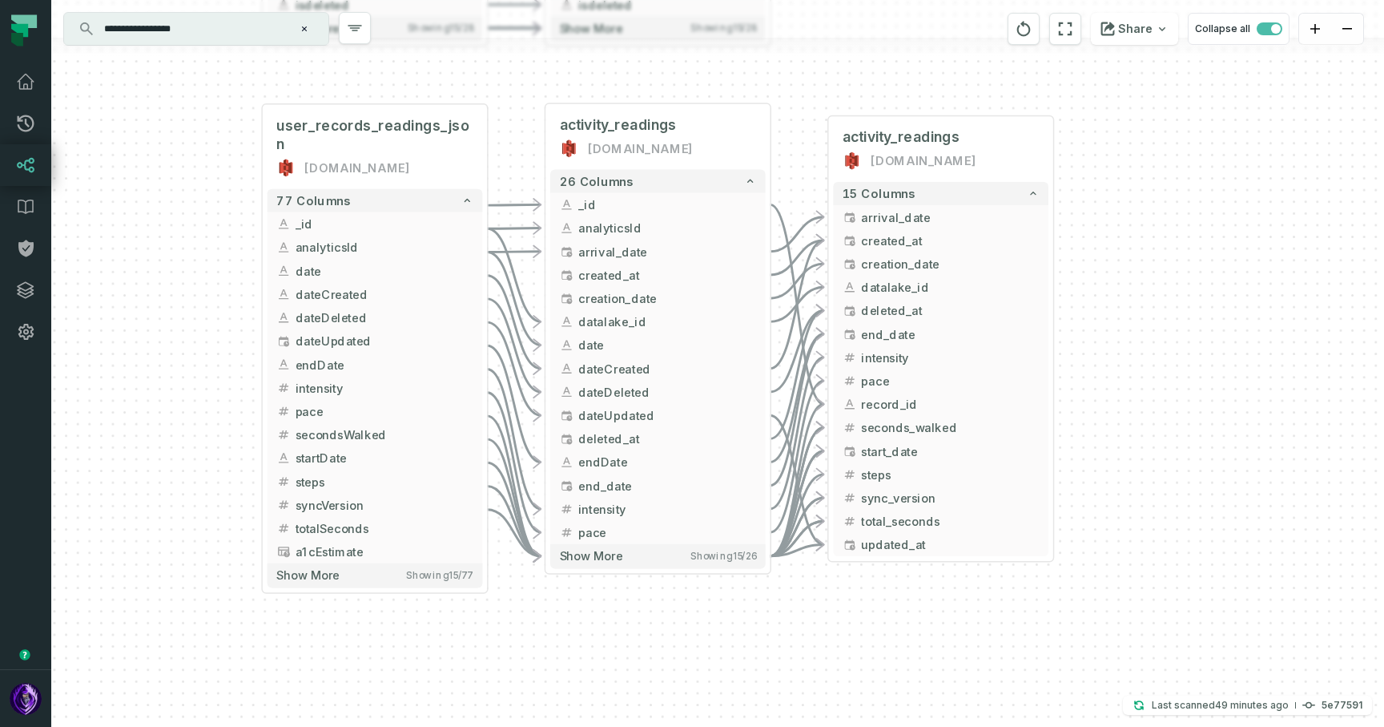
drag, startPoint x: 333, startPoint y: 454, endPoint x: 216, endPoint y: 304, distance: 190.1
click at [216, 304] on div "+ user_records_readings_json [DOMAIN_NAME] + 77 columns + _id + + analyticsId +…" at bounding box center [717, 363] width 1333 height 727
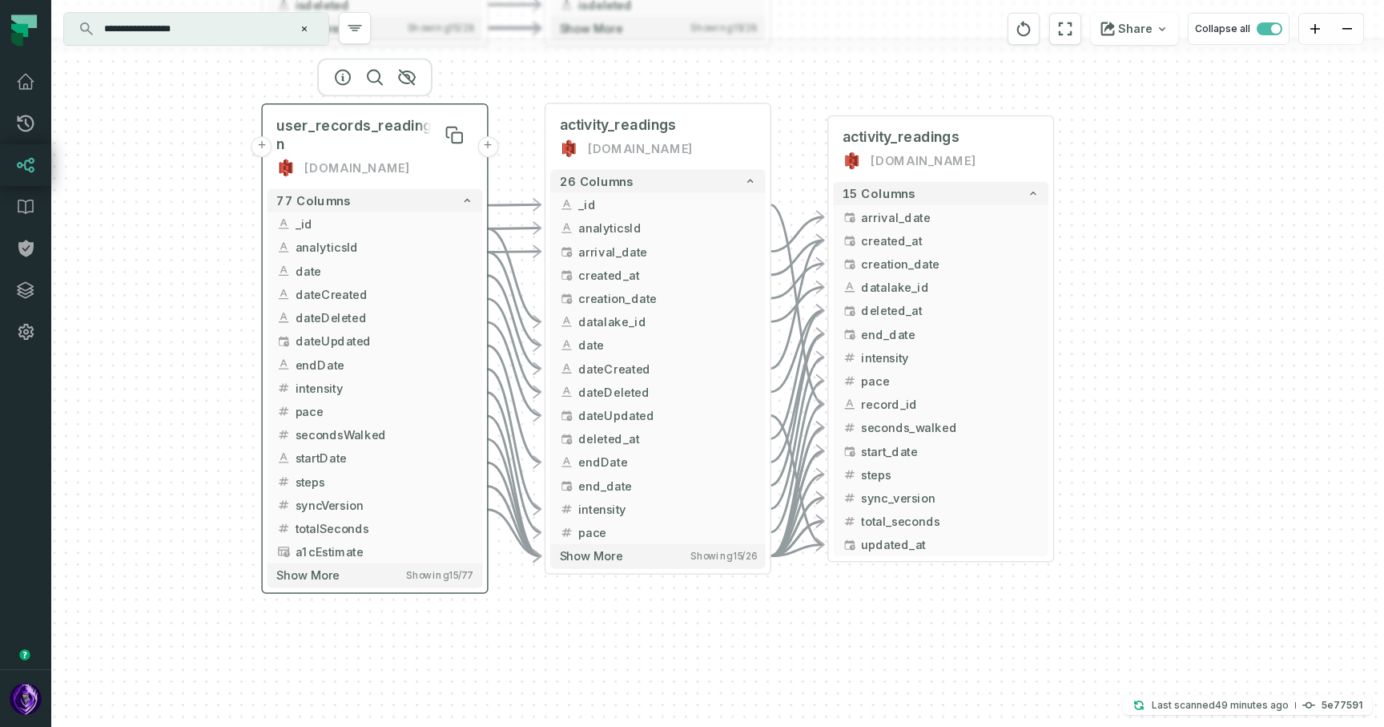
click at [357, 132] on span "user_records_readings_json" at bounding box center [374, 135] width 196 height 38
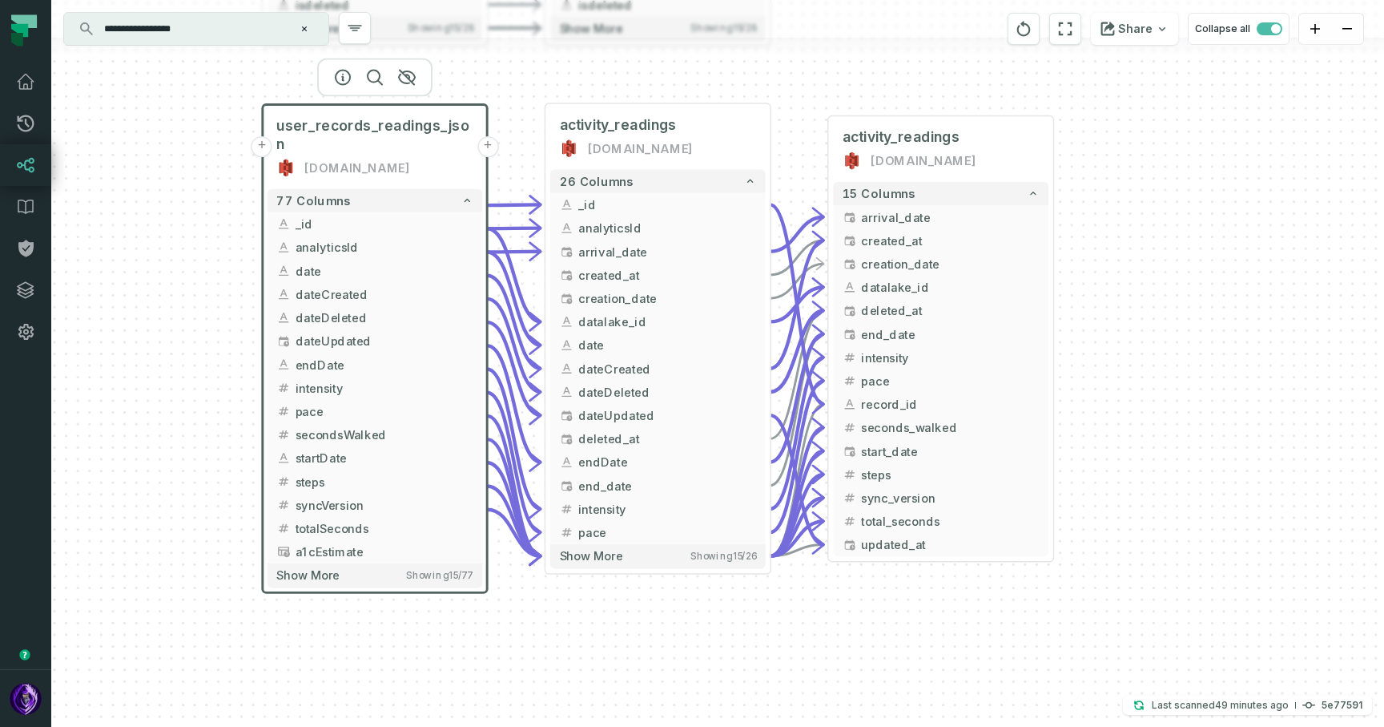
click at [1143, 332] on div "+ user_records_readings_json [DOMAIN_NAME] + 77 columns + _id + + analyticsId +…" at bounding box center [717, 363] width 1333 height 727
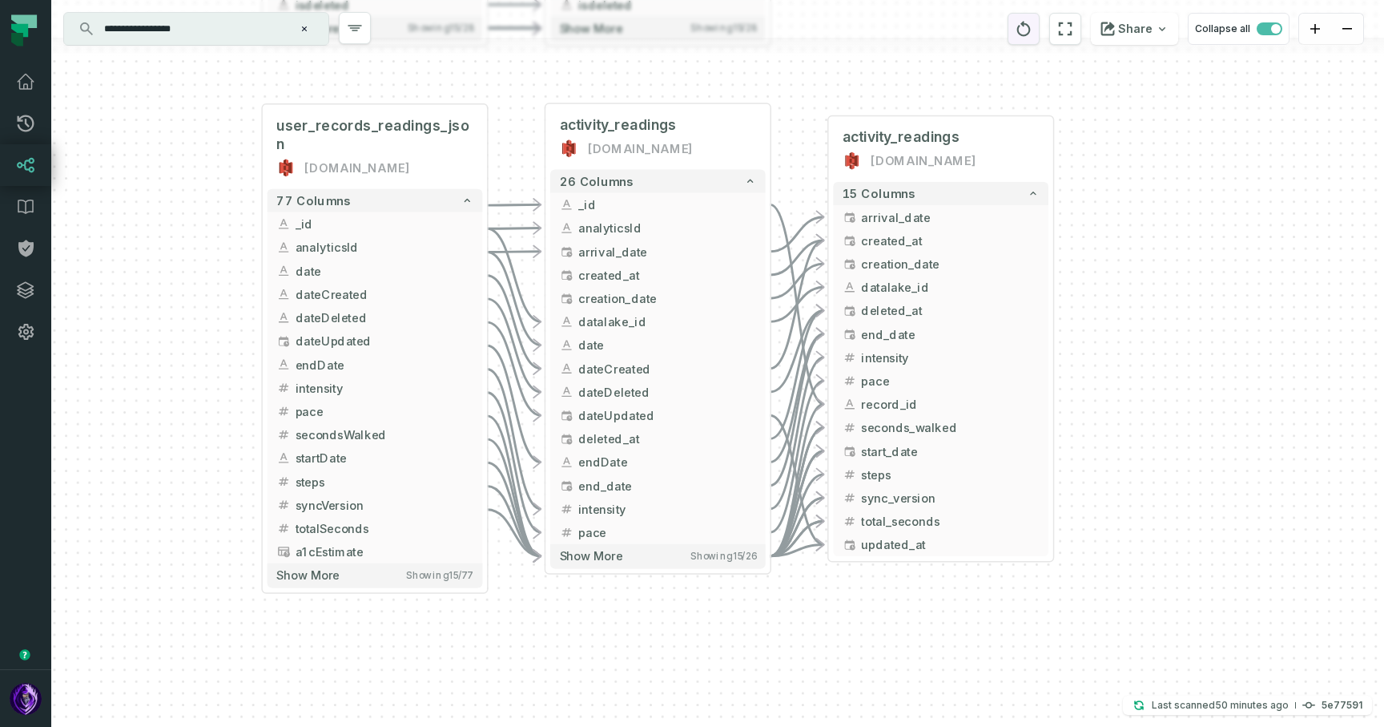
click at [1024, 28] on icon "reset" at bounding box center [1025, 28] width 14 height 15
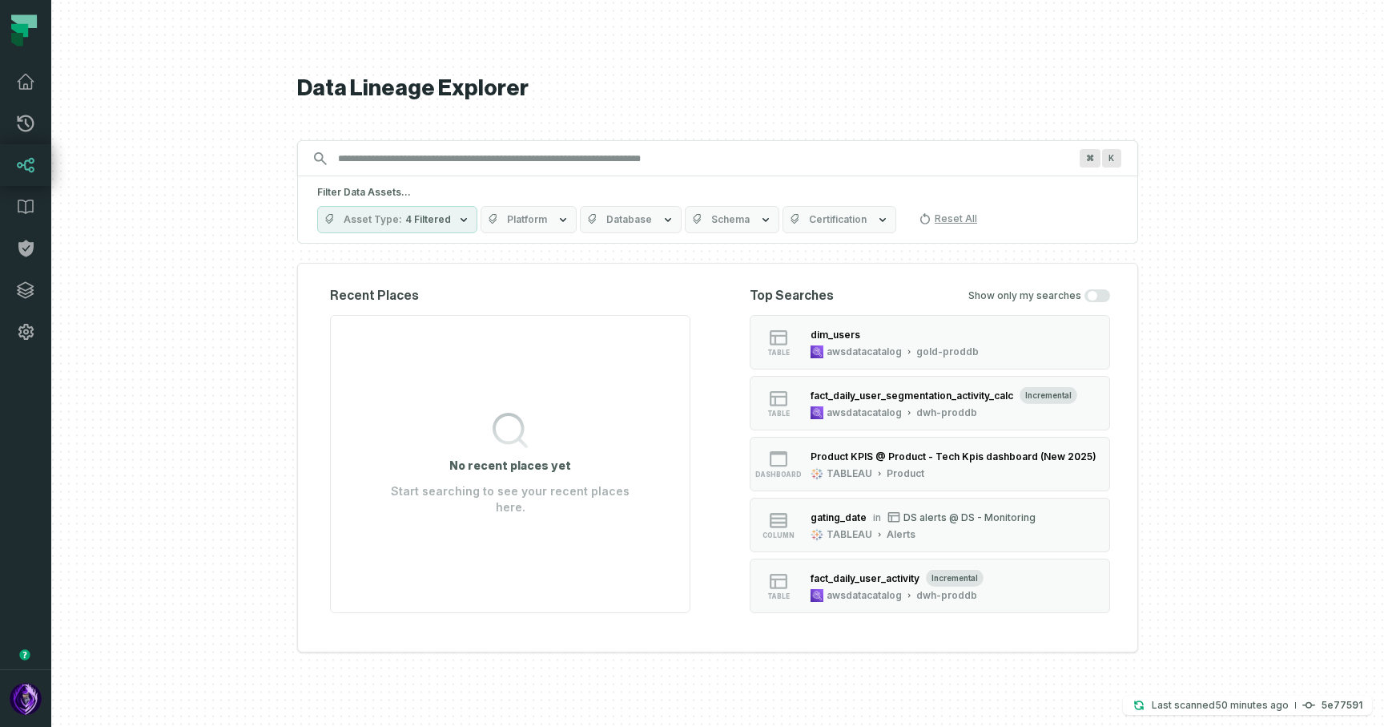
click at [408, 154] on input "Discovery Provider cmdk menu" at bounding box center [703, 159] width 750 height 26
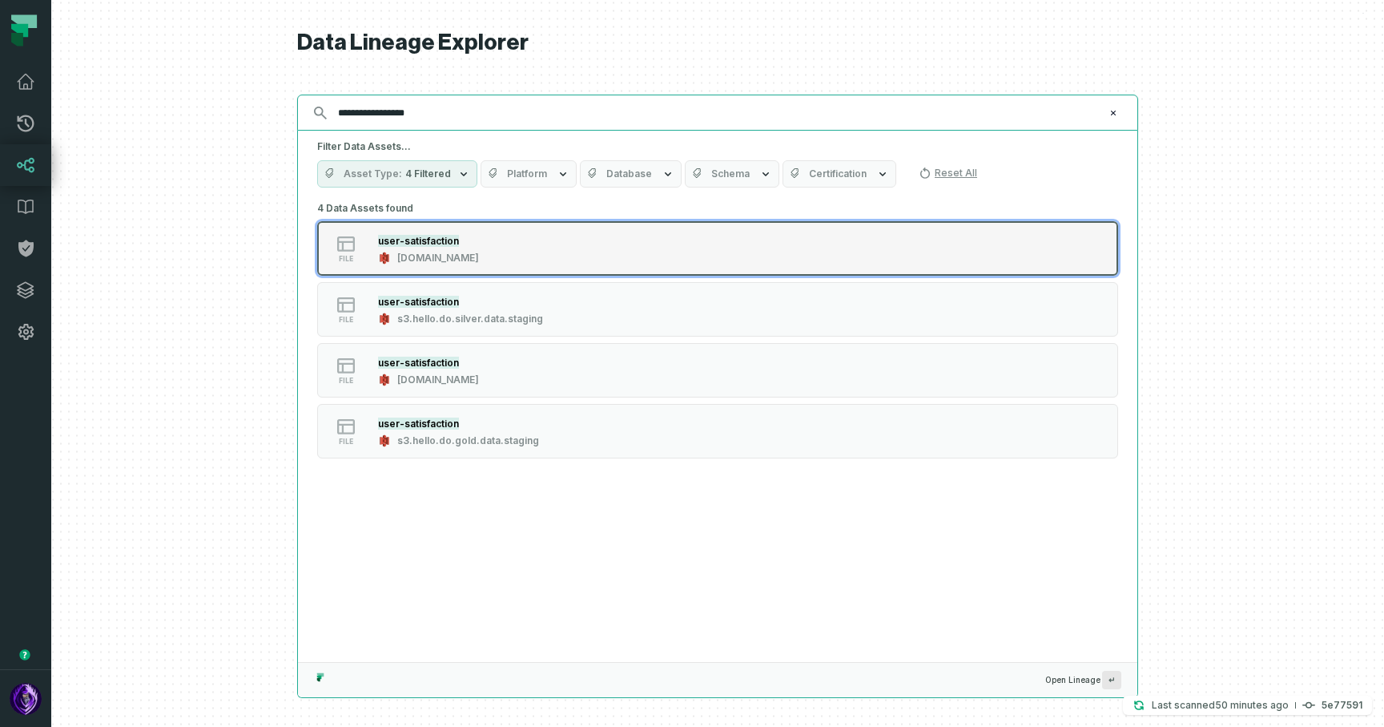
type input "**********"
click at [546, 250] on div "file user-satisfaction [DOMAIN_NAME]" at bounding box center [520, 248] width 401 height 32
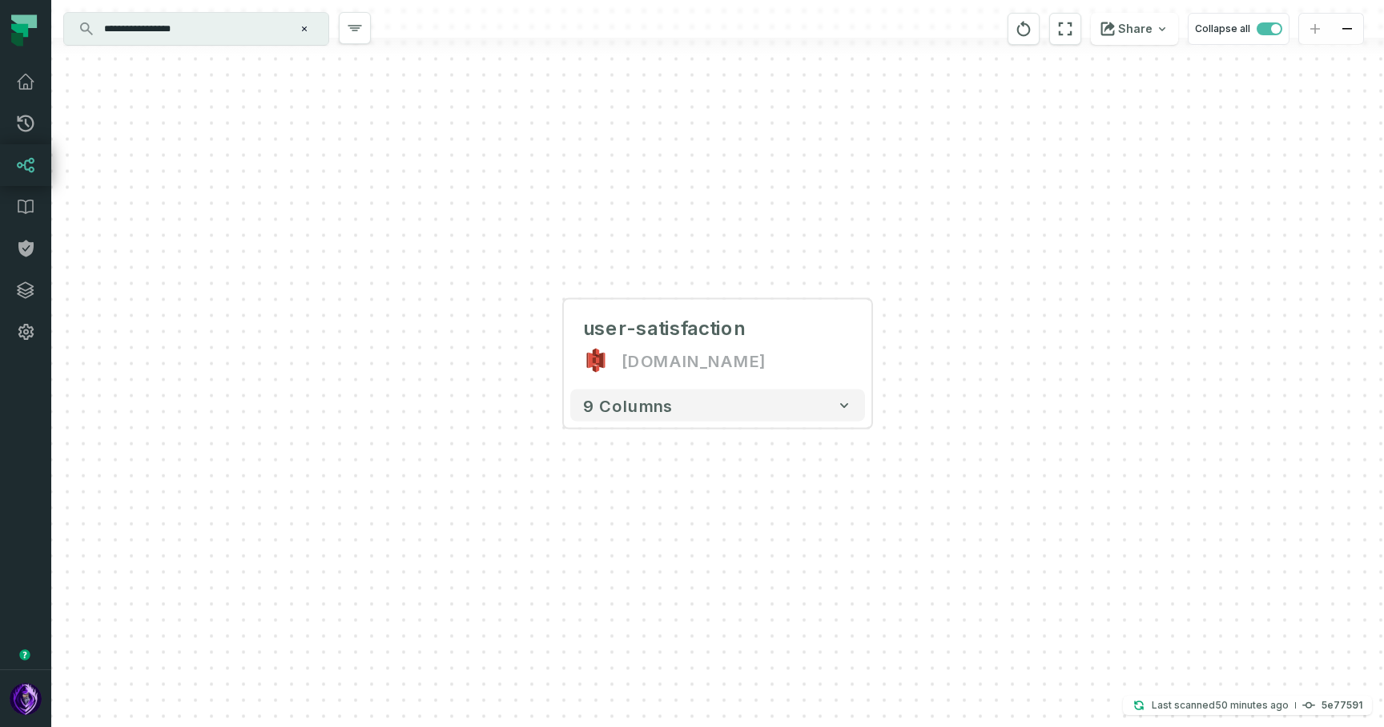
click at [232, 26] on input "**********" at bounding box center [195, 29] width 200 height 26
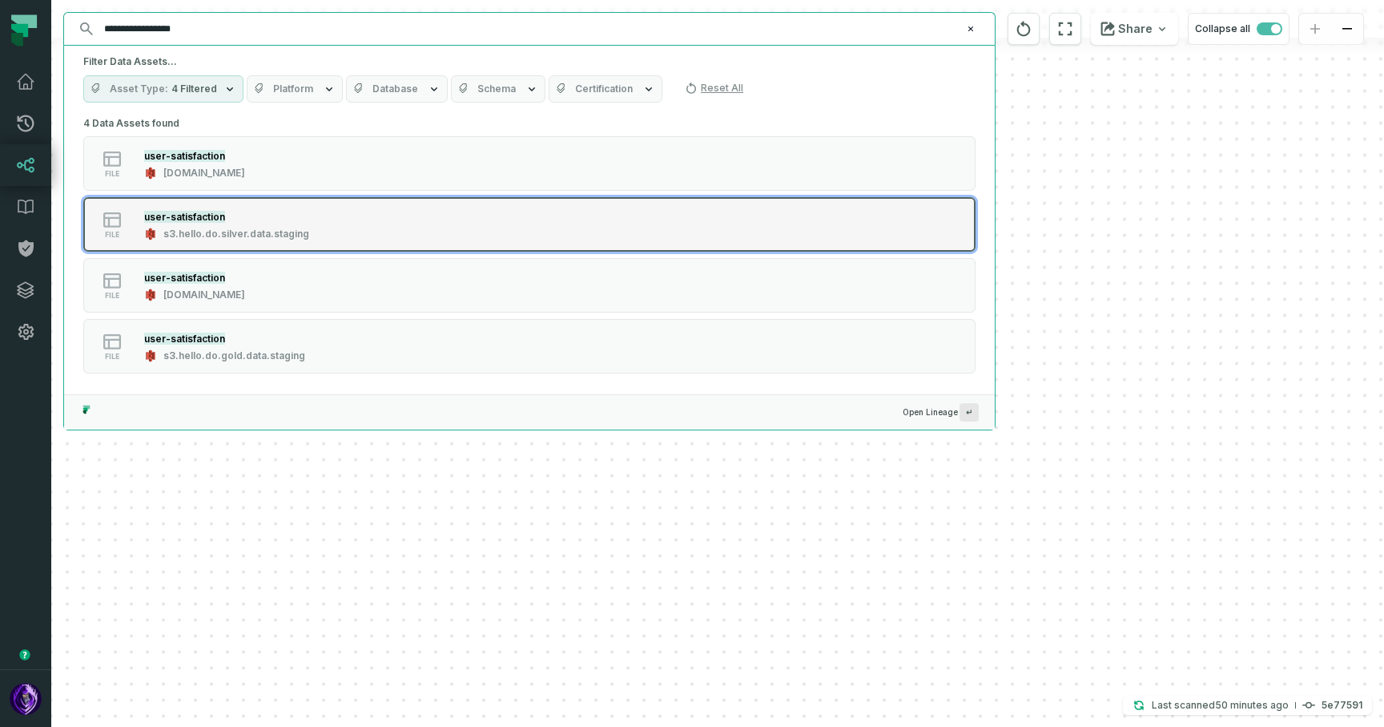
click at [341, 239] on div "file user-satisfaction s3.hello.do.silver.data.staging" at bounding box center [287, 224] width 401 height 32
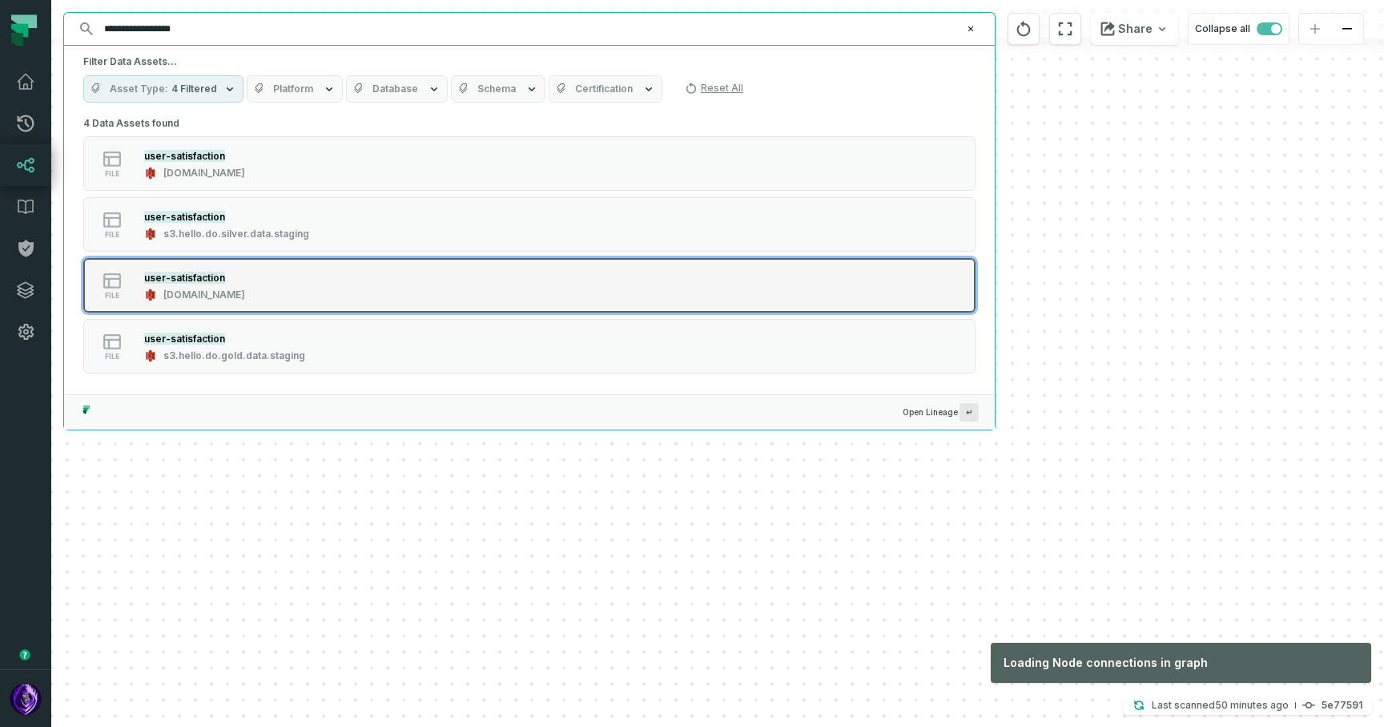
click at [319, 284] on div "file user-satisfaction [DOMAIN_NAME]" at bounding box center [287, 285] width 401 height 32
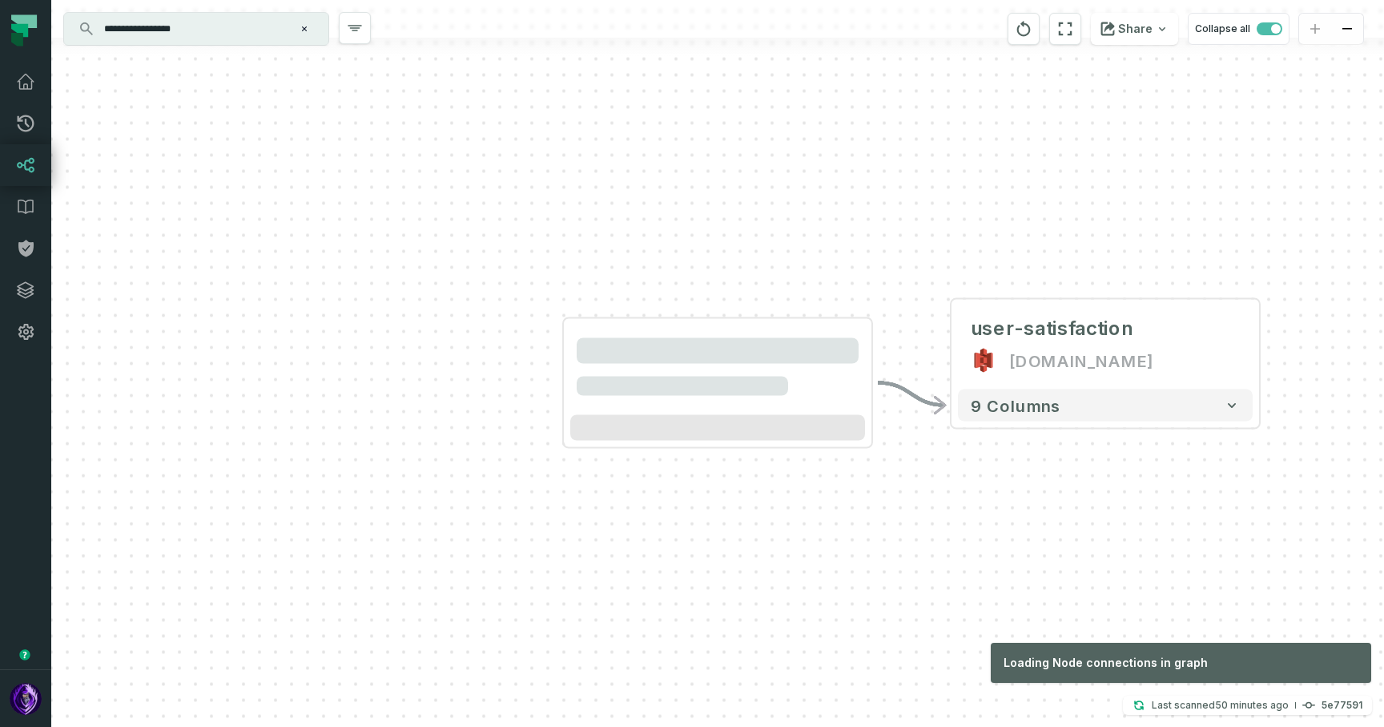
click at [334, 349] on div "- user-satisfaction [DOMAIN_NAME] + 9 columns" at bounding box center [717, 363] width 1333 height 727
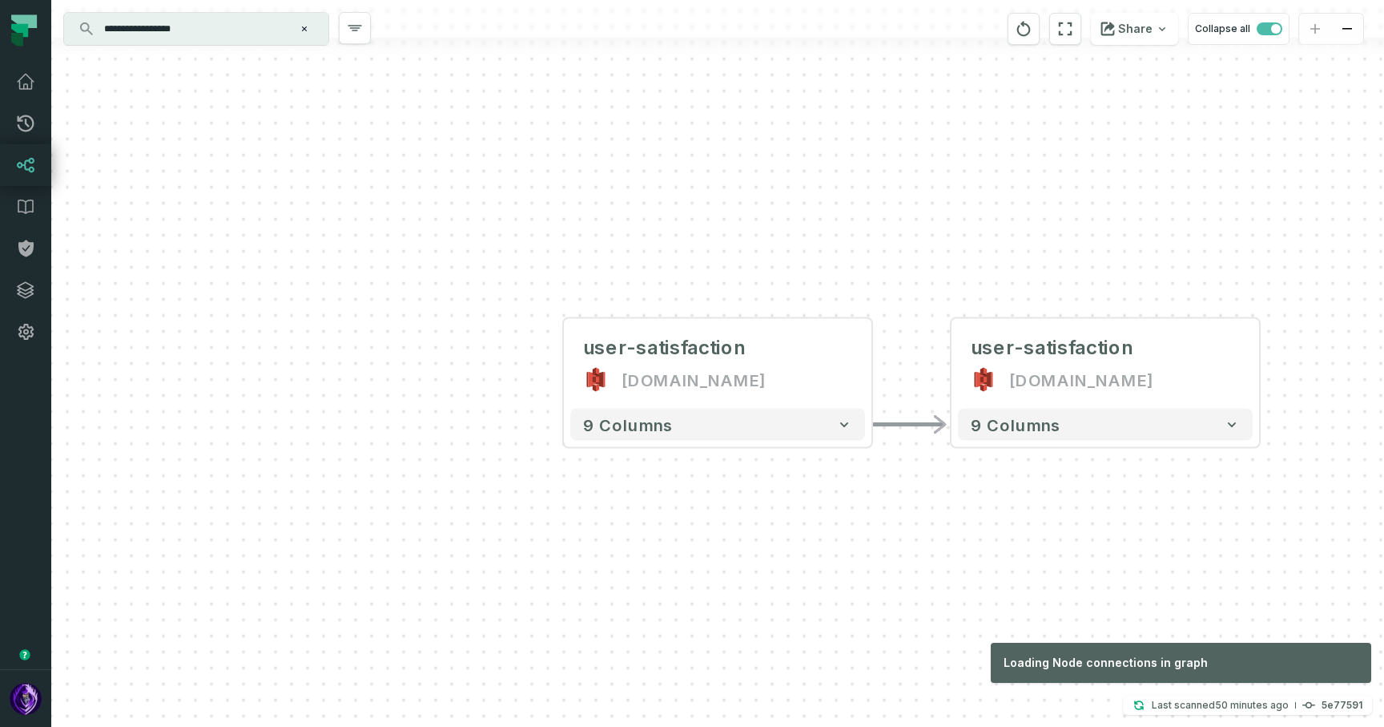
click at [243, 28] on input "**********" at bounding box center [195, 29] width 200 height 26
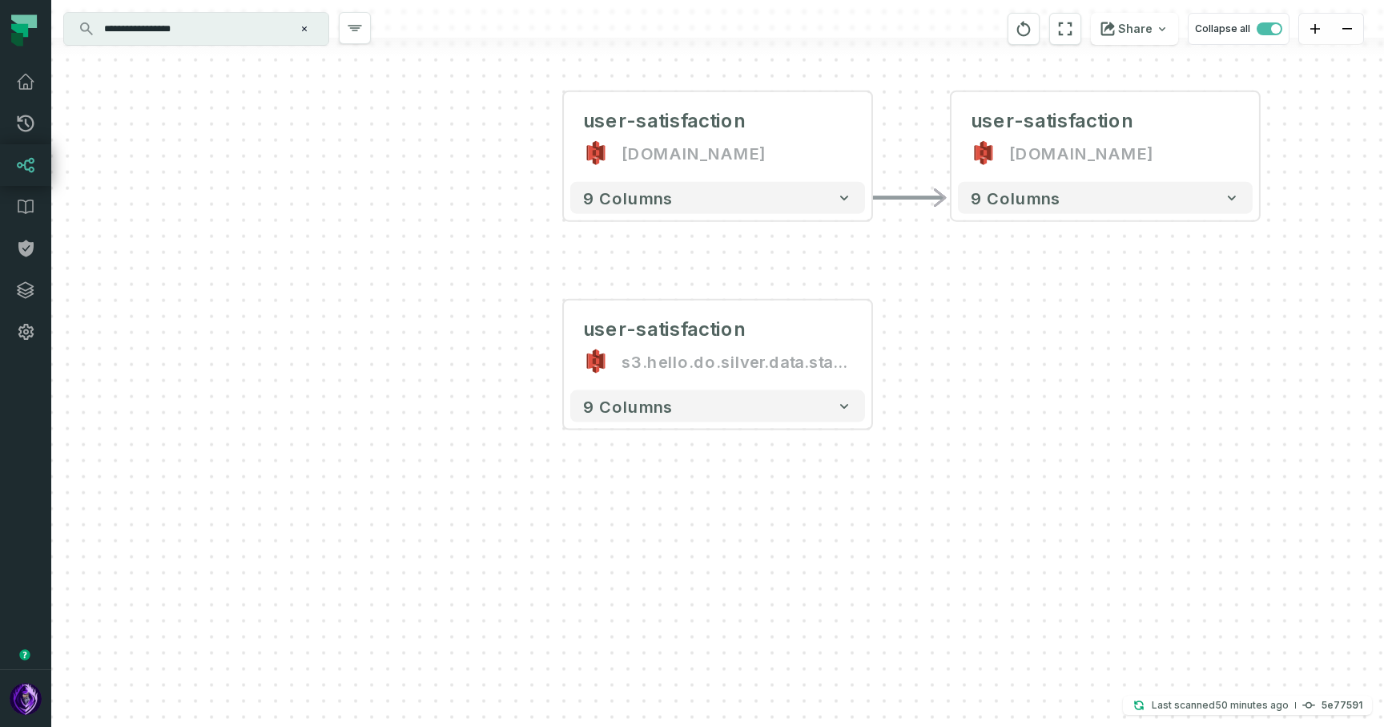
click at [231, 30] on input "**********" at bounding box center [195, 29] width 200 height 26
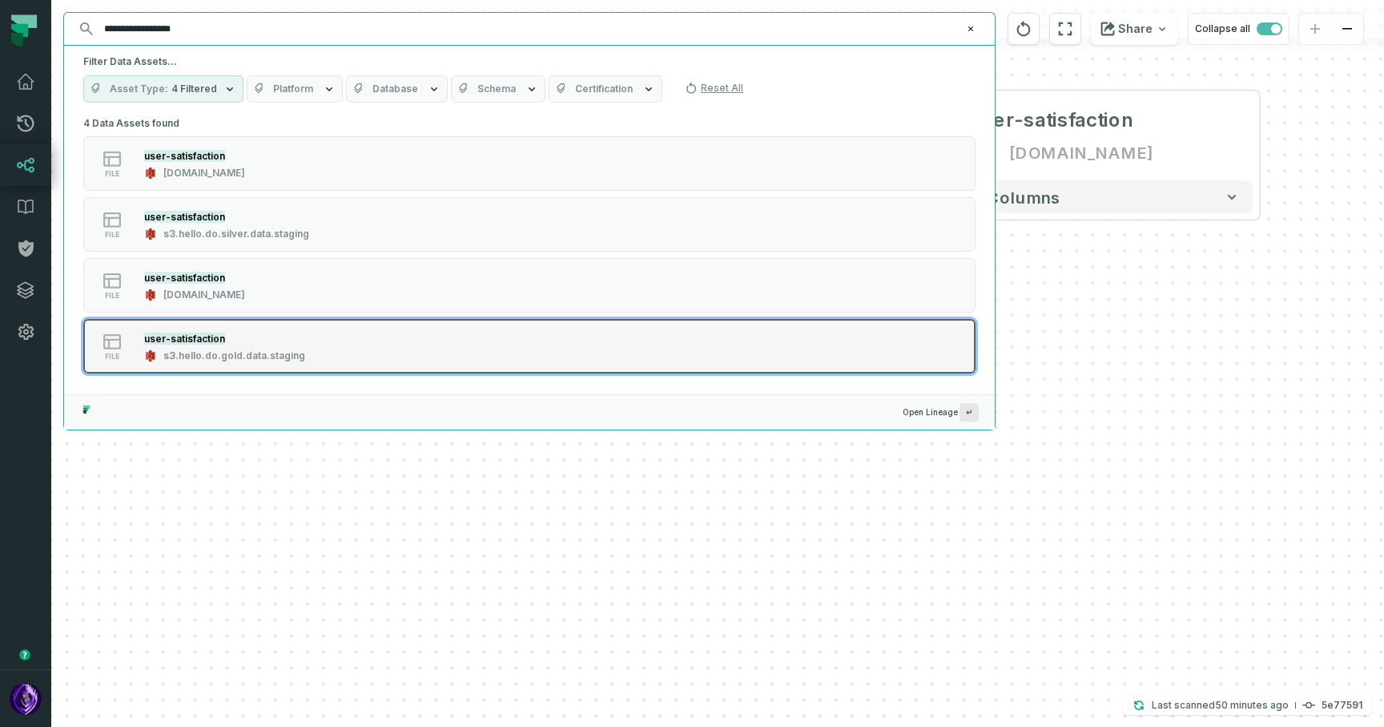
click at [349, 347] on div "file user-satisfaction s3.hello.do.gold.data.staging" at bounding box center [287, 346] width 401 height 32
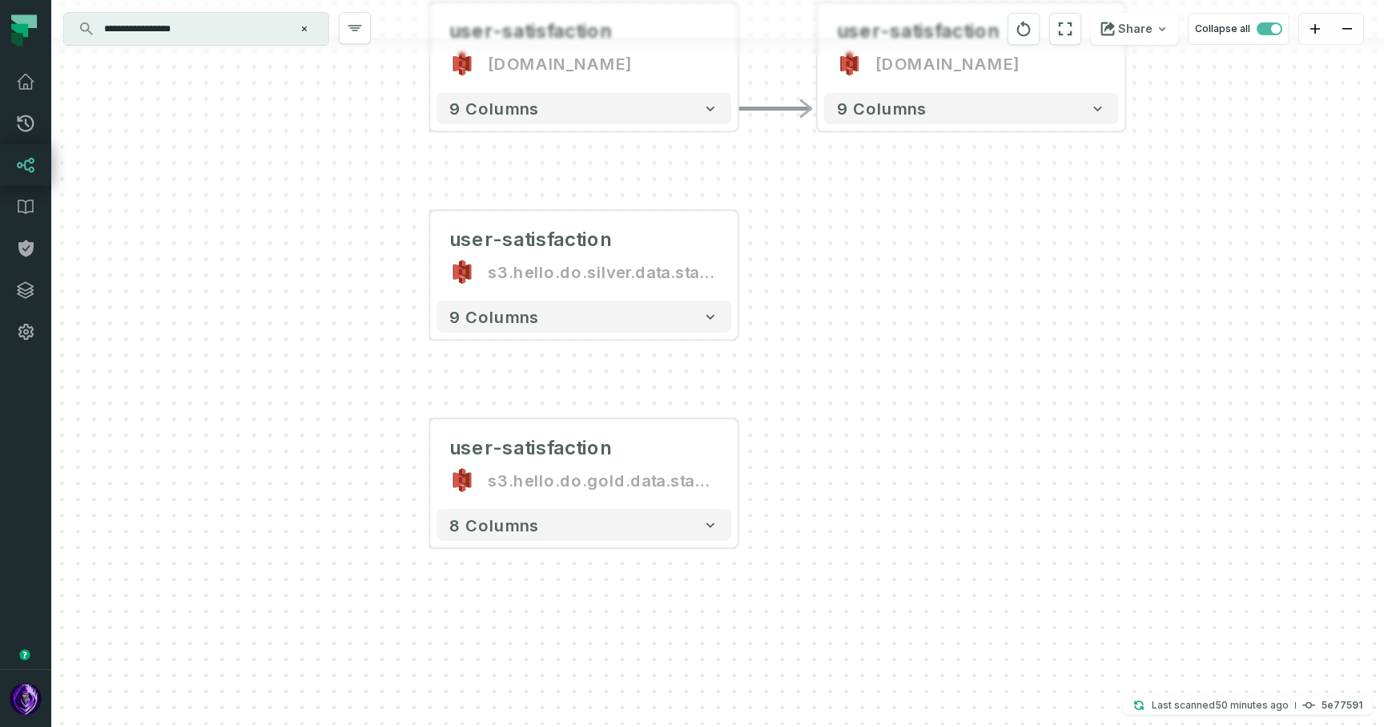
drag, startPoint x: 1090, startPoint y: 286, endPoint x: 923, endPoint y: 451, distance: 234.5
click at [923, 451] on div "- user-satisfaction [DOMAIN_NAME] + 9 columns user-satisfaction [DOMAIN_NAME] +…" at bounding box center [717, 363] width 1333 height 727
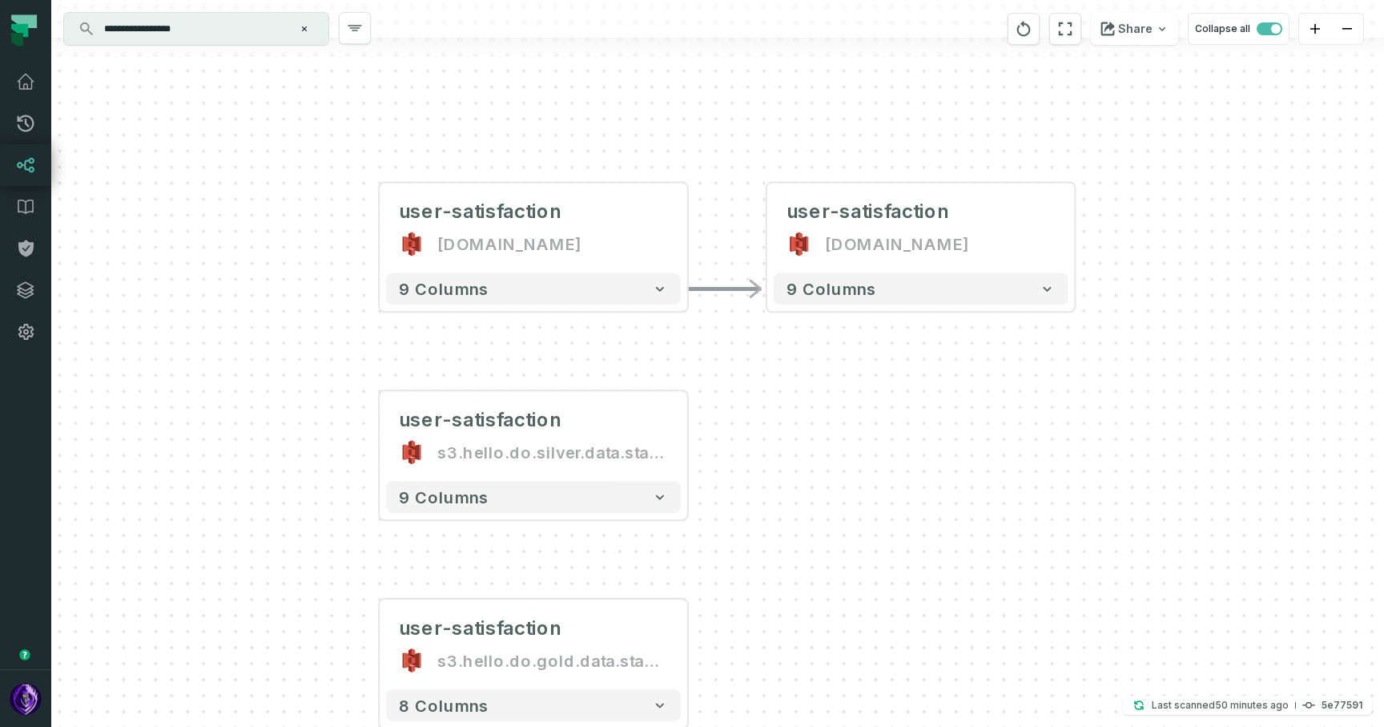
drag, startPoint x: 808, startPoint y: 290, endPoint x: 786, endPoint y: 465, distance: 176.0
click at [786, 465] on div "- user-satisfaction [DOMAIN_NAME] + 9 columns user-satisfaction [DOMAIN_NAME] +…" at bounding box center [717, 363] width 1333 height 727
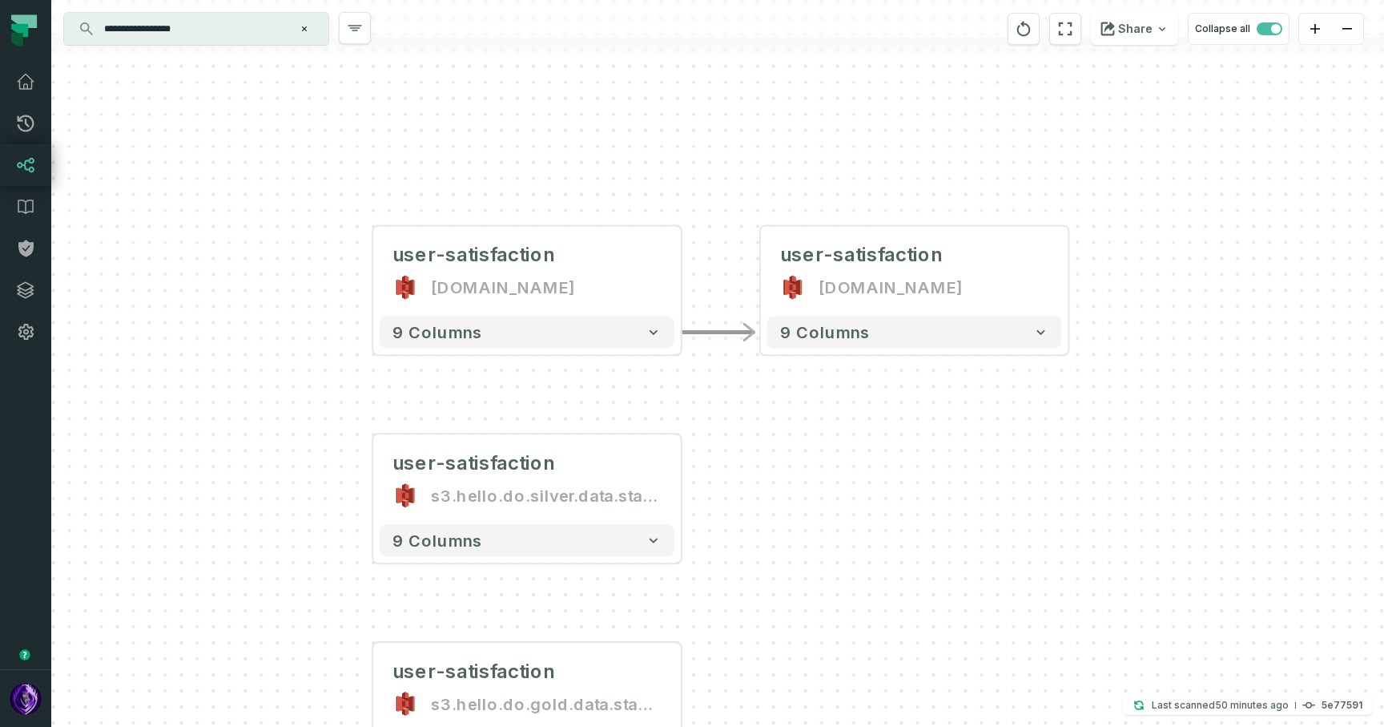
click at [744, 369] on div "- user-satisfaction [DOMAIN_NAME] + 9 columns user-satisfaction [DOMAIN_NAME] +…" at bounding box center [717, 363] width 1333 height 727
click at [880, 407] on div "- user-satisfaction [DOMAIN_NAME] + 9 columns user-satisfaction [DOMAIN_NAME] +…" at bounding box center [717, 363] width 1333 height 727
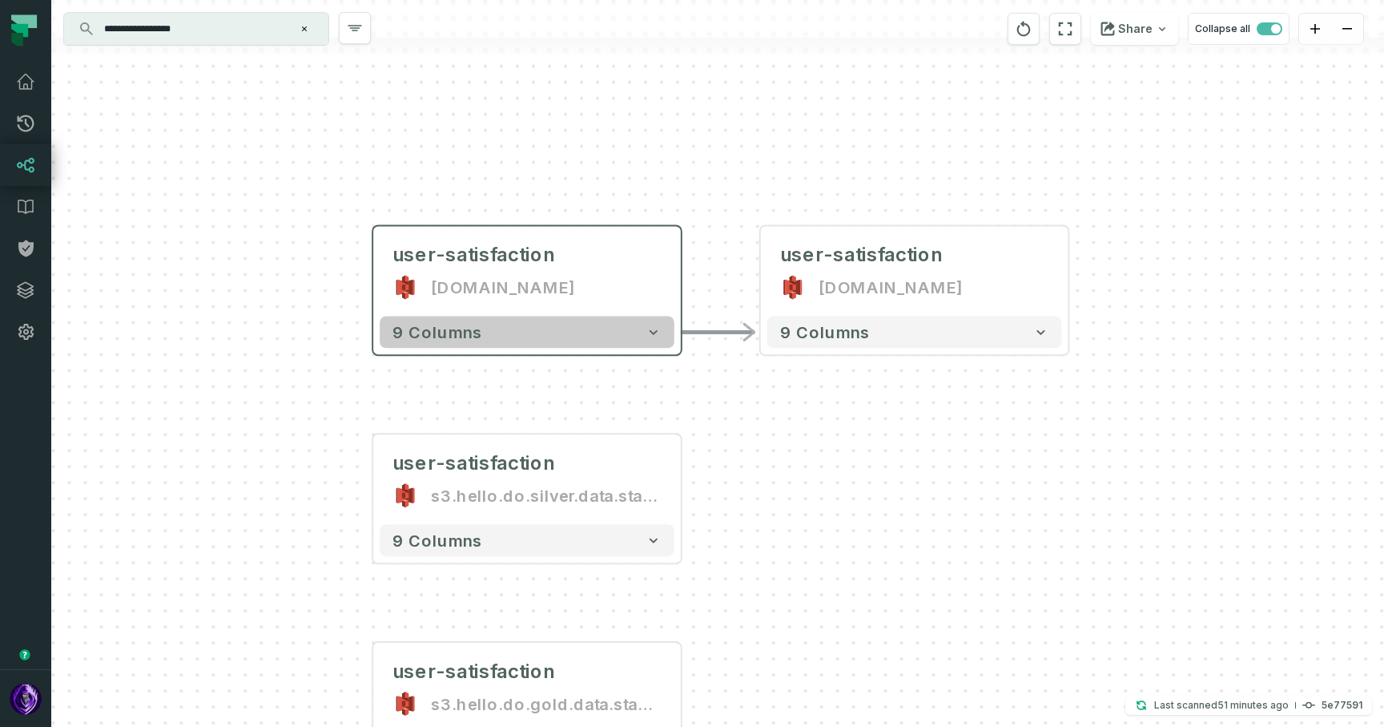
click at [652, 328] on icon "button" at bounding box center [654, 332] width 16 height 16
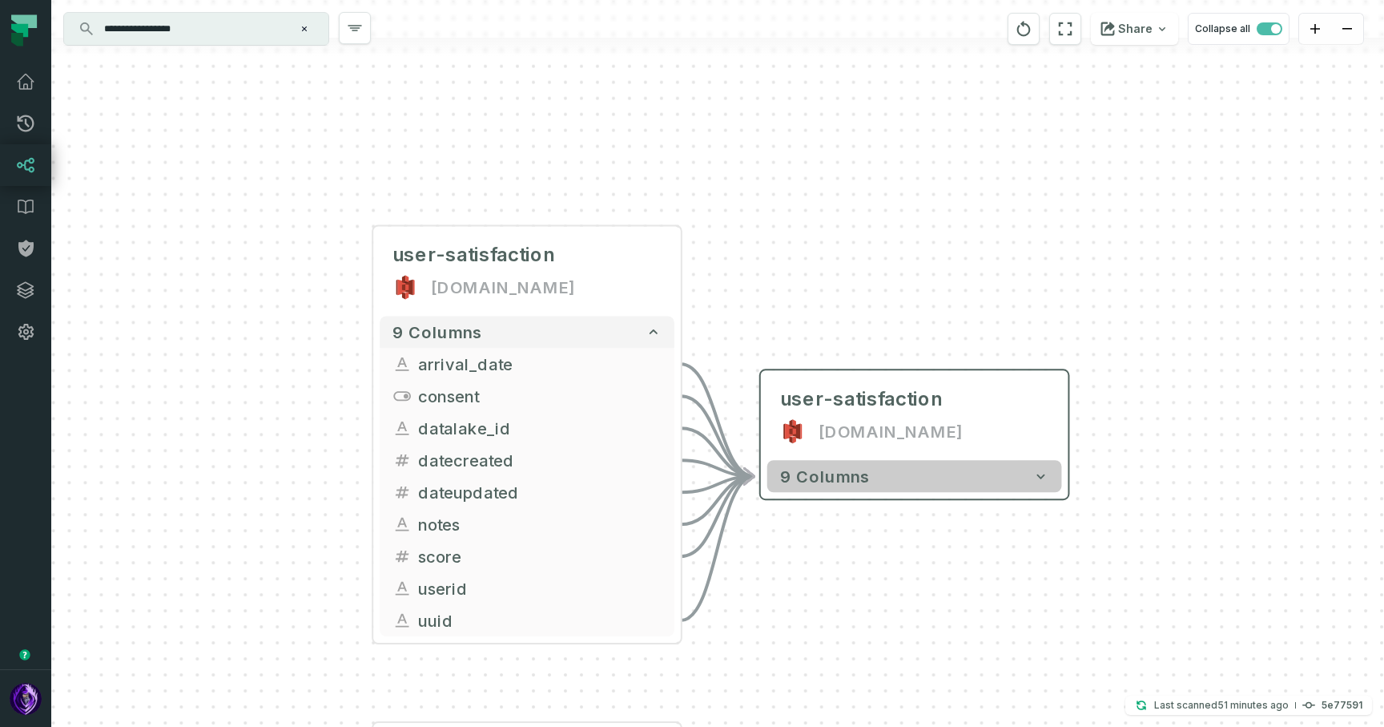
click at [925, 470] on button "9 columns" at bounding box center [915, 476] width 295 height 32
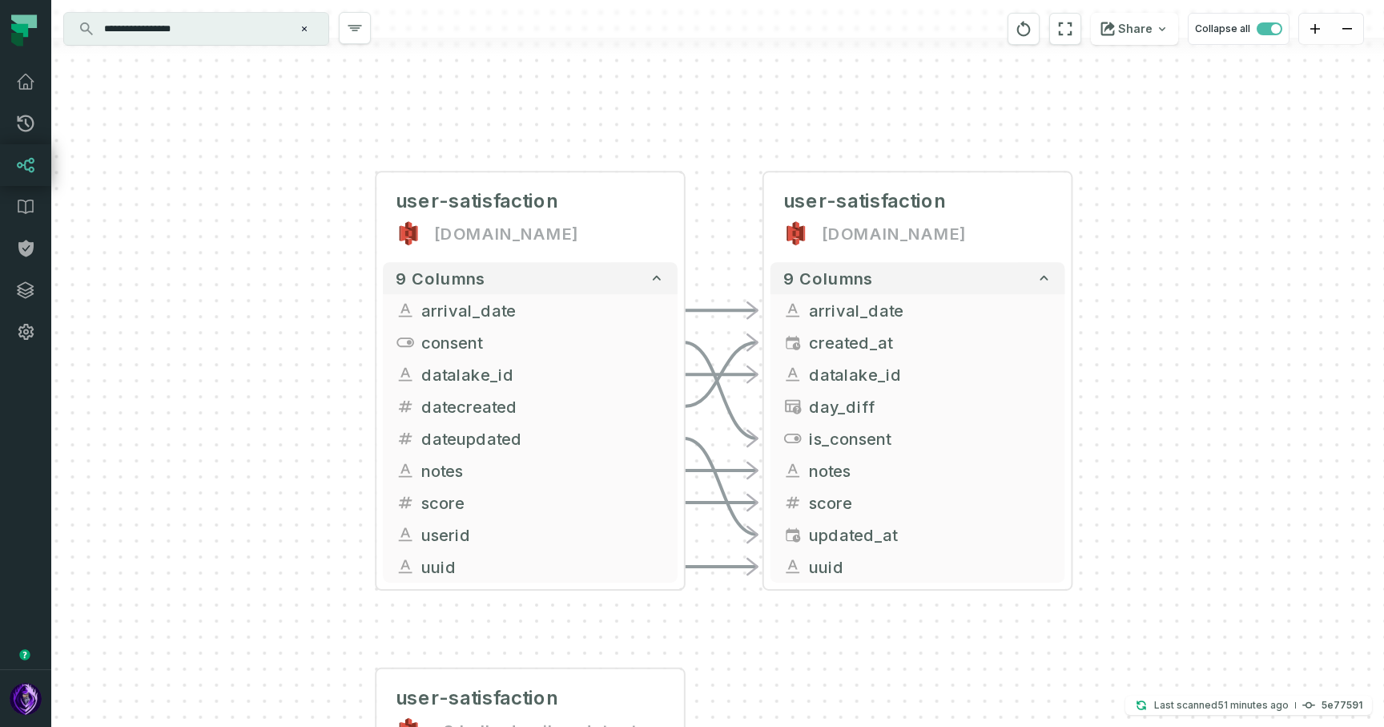
drag, startPoint x: 734, startPoint y: 358, endPoint x: 737, endPoint y: 160, distance: 197.9
click at [737, 160] on div "- user-satisfaction [DOMAIN_NAME] + 9 columns - arrival_date + - created_at + -…" at bounding box center [717, 363] width 1333 height 727
click at [739, 417] on icon "Edge from 1ca2615fe1b67cf50e96fa125ff88a14 to de161ea91591b3ef471f721eb9f40c72" at bounding box center [721, 390] width 74 height 96
click at [212, 357] on div "- user-satisfaction [DOMAIN_NAME] + 9 columns - arrival_date + - created_at + -…" at bounding box center [717, 363] width 1333 height 727
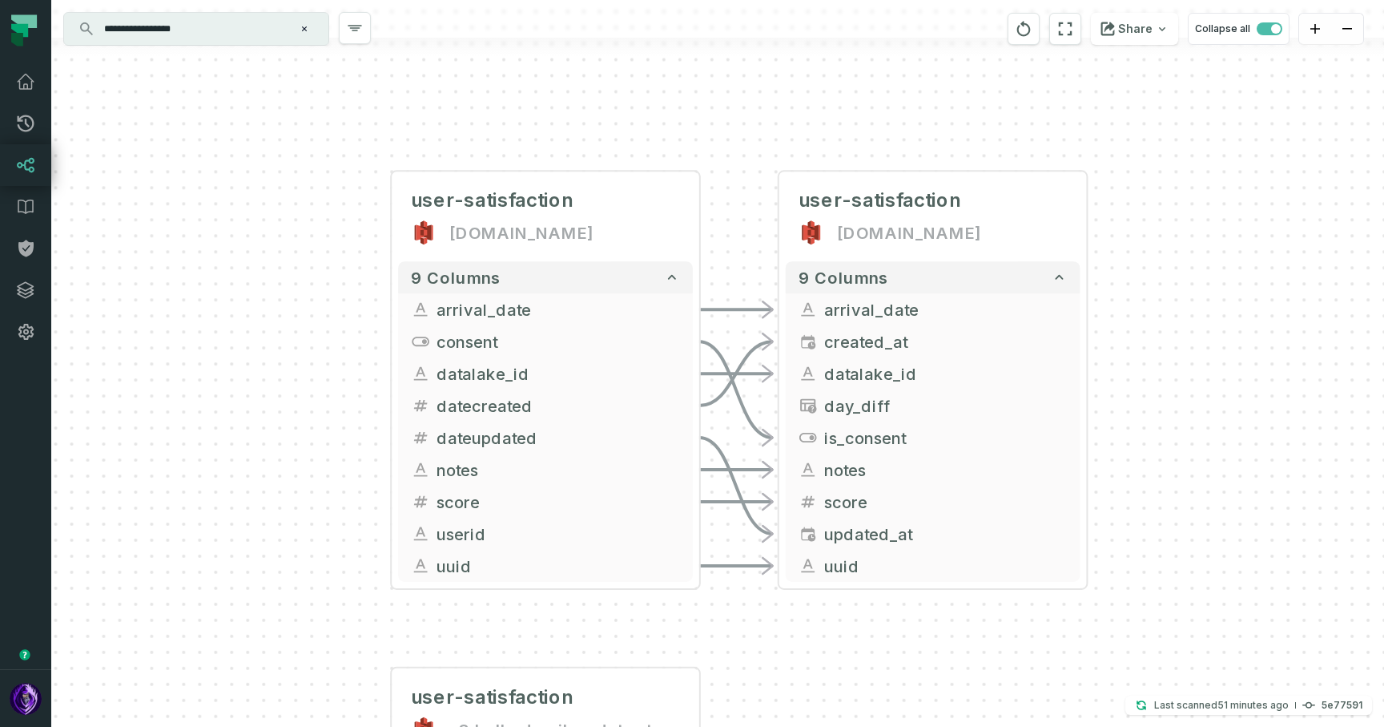
drag, startPoint x: 80, startPoint y: 264, endPoint x: 266, endPoint y: 293, distance: 188.2
click at [266, 294] on div "- user-satisfaction [DOMAIN_NAME] + 9 columns - arrival_date + - created_at + -…" at bounding box center [717, 363] width 1333 height 727
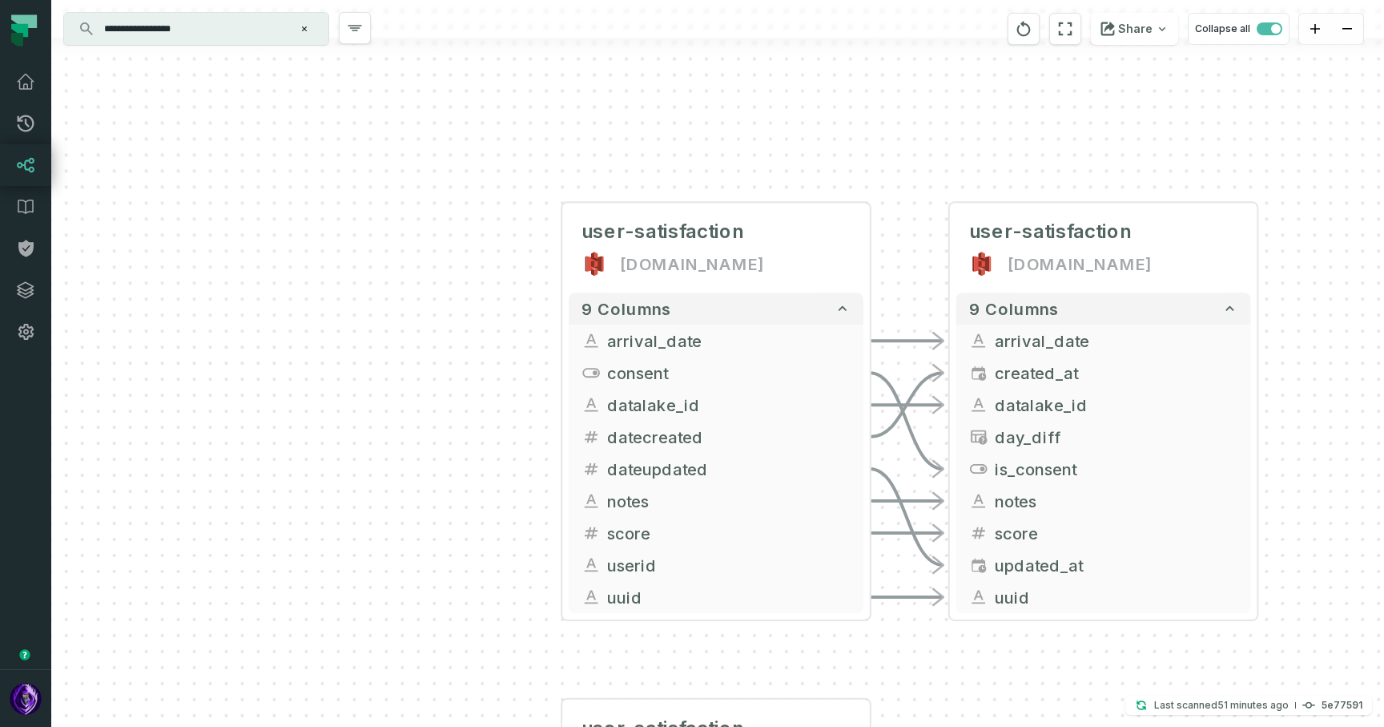
click at [467, 356] on div "- user-satisfaction [DOMAIN_NAME] + 9 columns - arrival_date + - created_at + -…" at bounding box center [717, 363] width 1333 height 727
click at [1021, 26] on icon "reset" at bounding box center [1024, 28] width 18 height 19
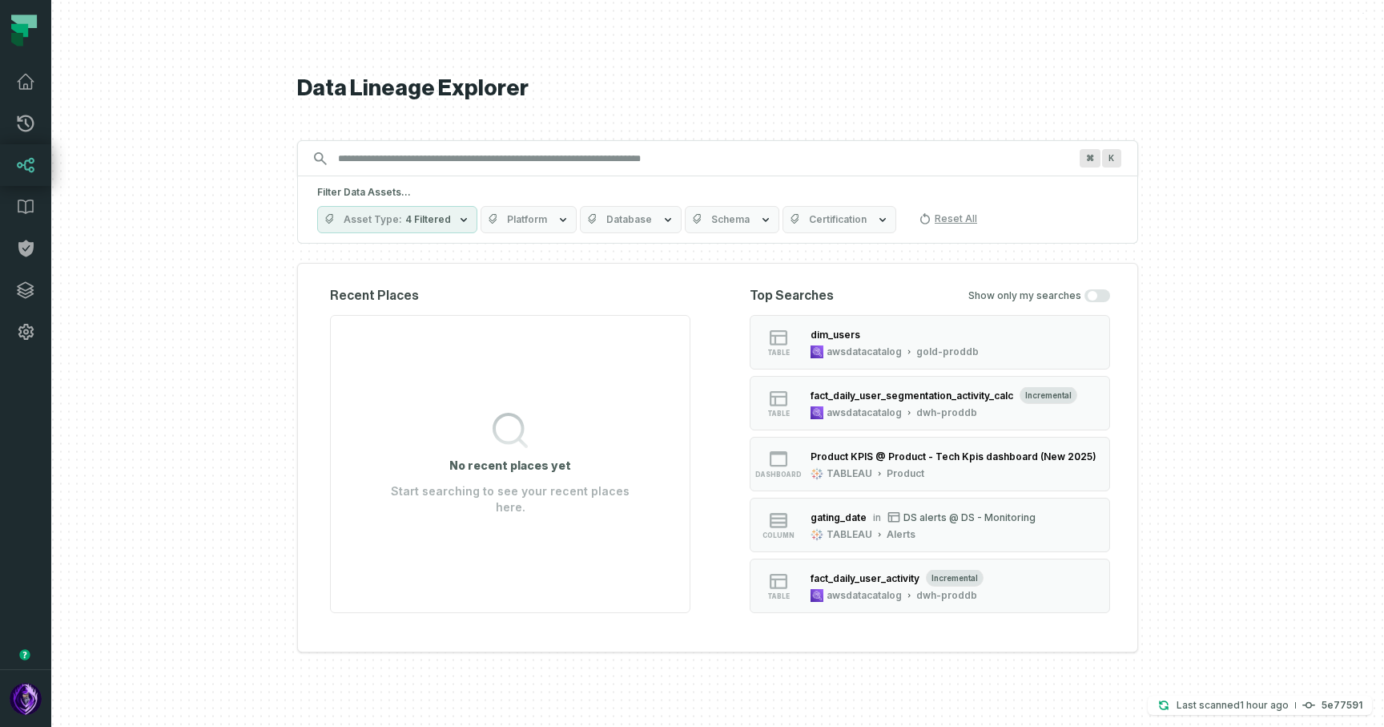
click at [537, 234] on div "Filter Data Assets... Asset Type 4 Filtered Platform Database Schema Certificat…" at bounding box center [717, 209] width 841 height 67
click at [537, 221] on span "Platform" at bounding box center [527, 219] width 40 height 13
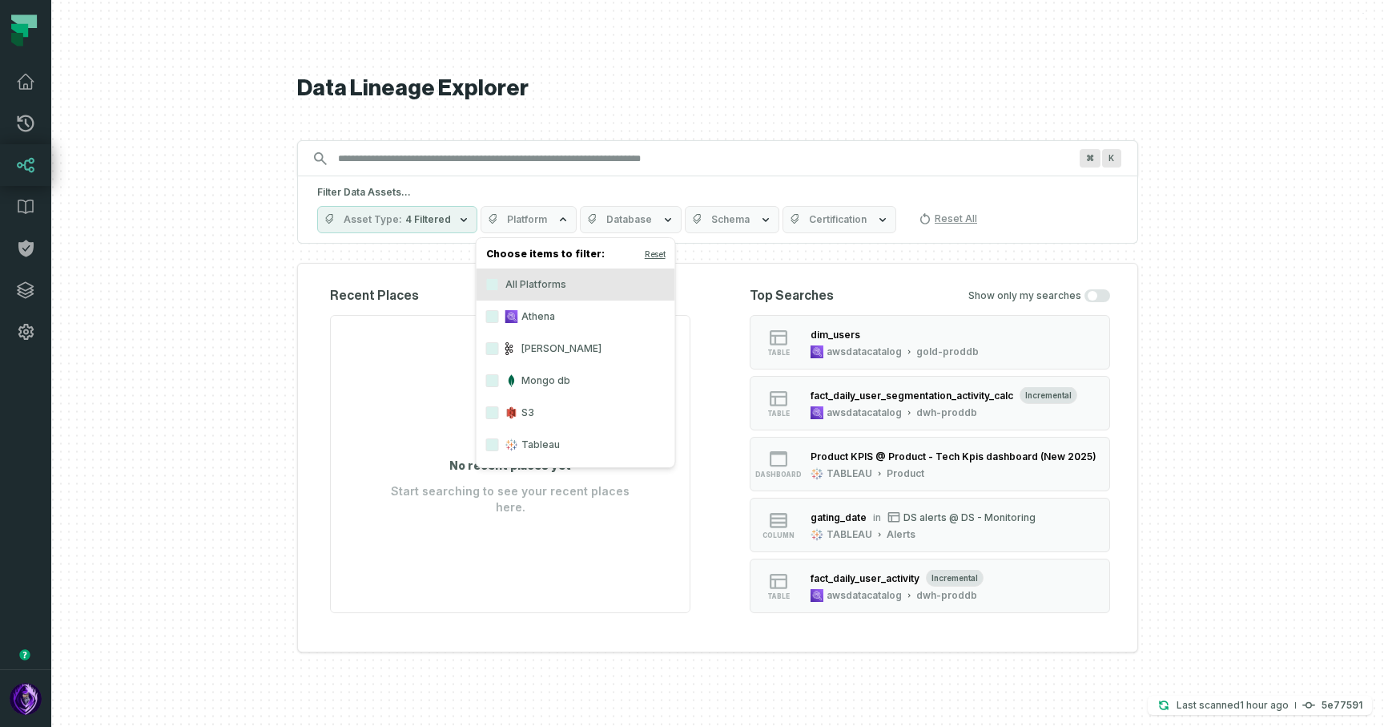
click at [544, 381] on label "Mongo db" at bounding box center [576, 381] width 199 height 32
click at [499, 381] on button "Mongo db" at bounding box center [492, 380] width 13 height 13
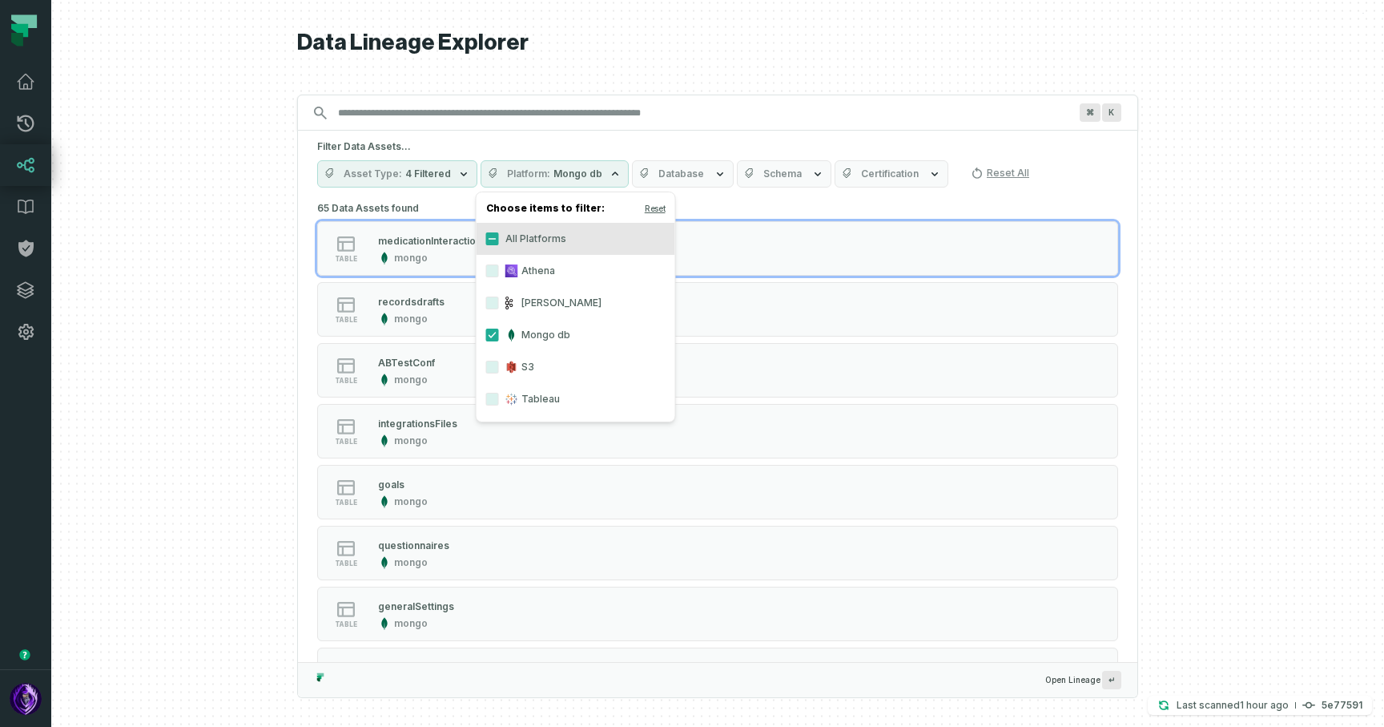
click at [249, 305] on div at bounding box center [717, 363] width 1333 height 727
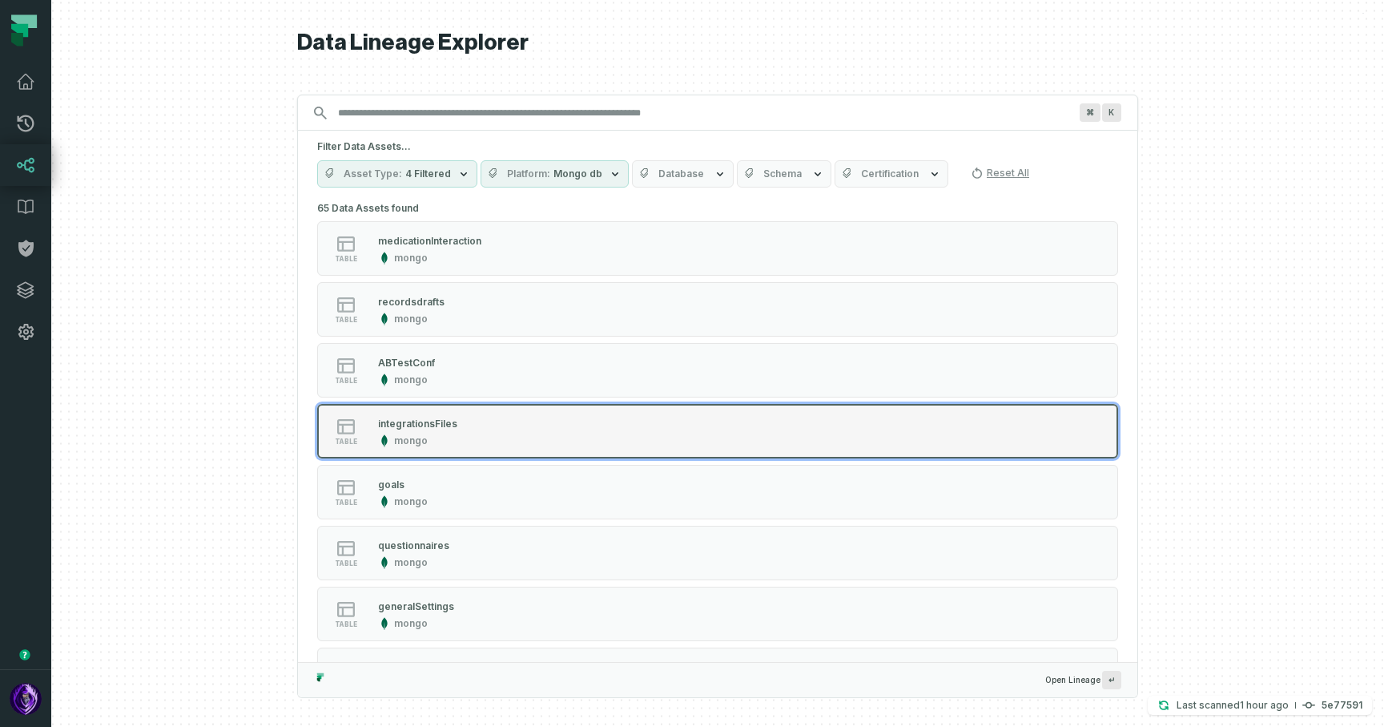
click at [469, 427] on div "table integrationsFiles mongo" at bounding box center [520, 431] width 401 height 32
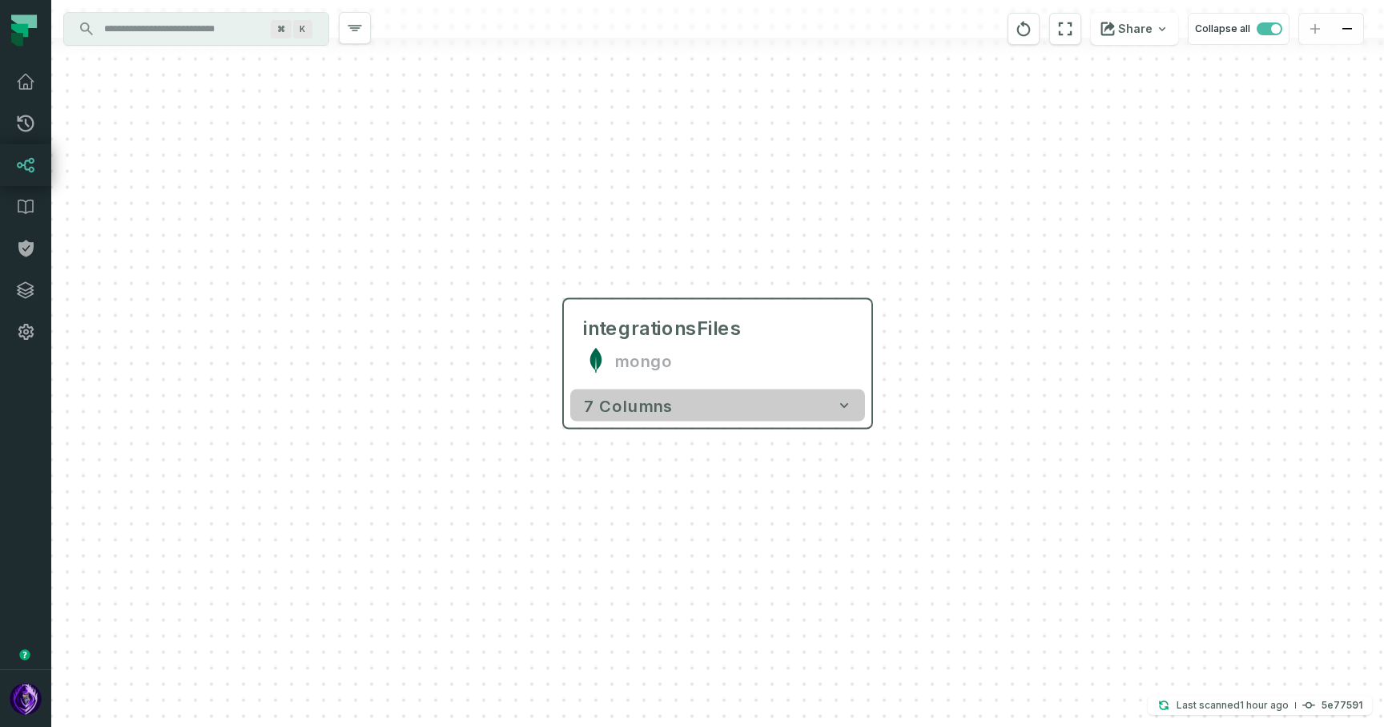
click at [782, 409] on button "7 columns" at bounding box center [717, 405] width 295 height 32
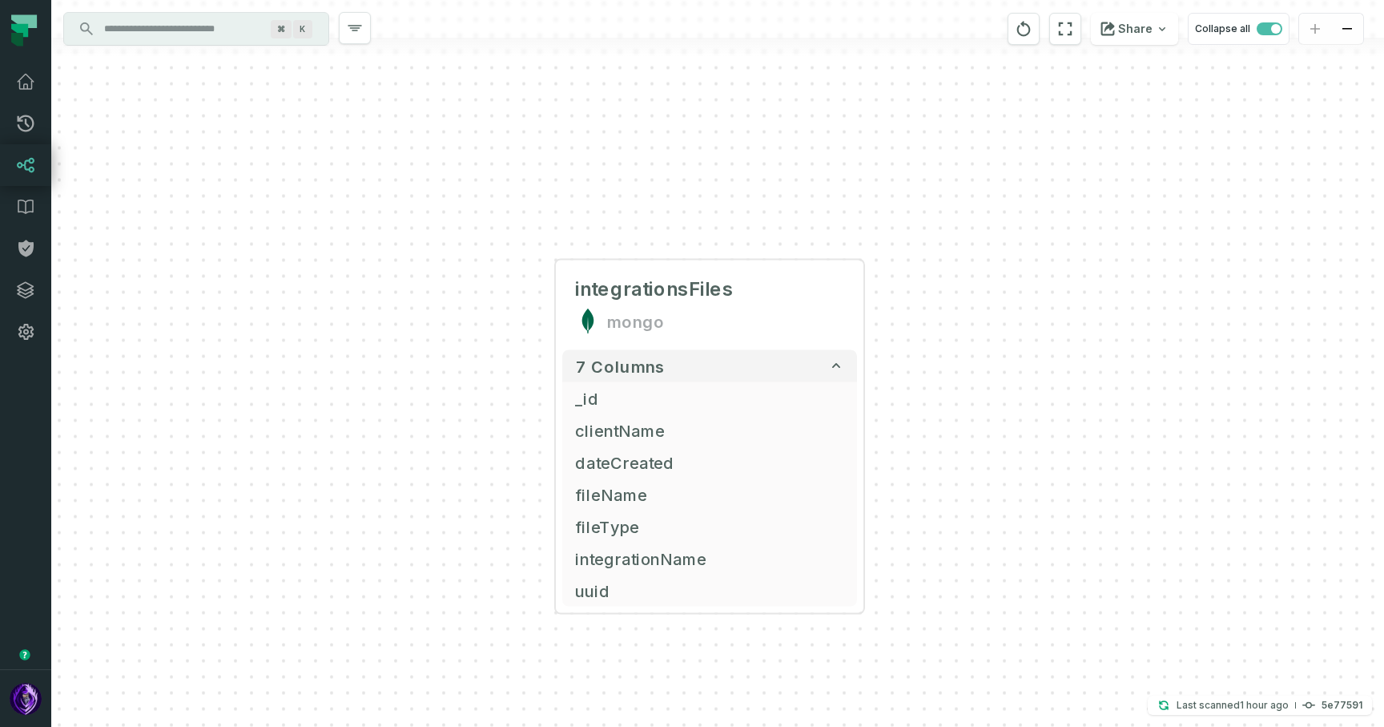
drag, startPoint x: 1005, startPoint y: 390, endPoint x: 966, endPoint y: 277, distance: 119.3
click at [966, 277] on div "integrationsFiles mongo 7 columns _id clientName dateCreated fileName fileType …" at bounding box center [717, 363] width 1333 height 727
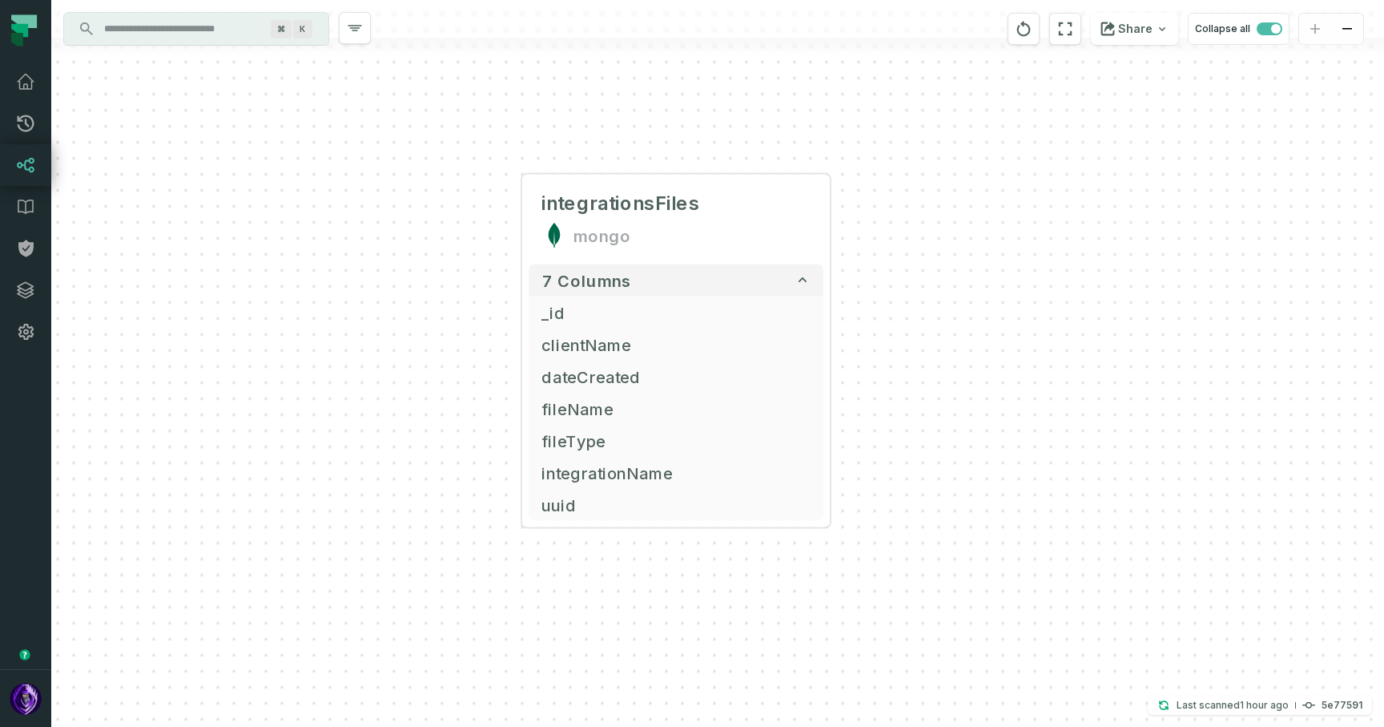
click at [248, 22] on input "Discovery Provider cmdk menu" at bounding box center [182, 29] width 175 height 26
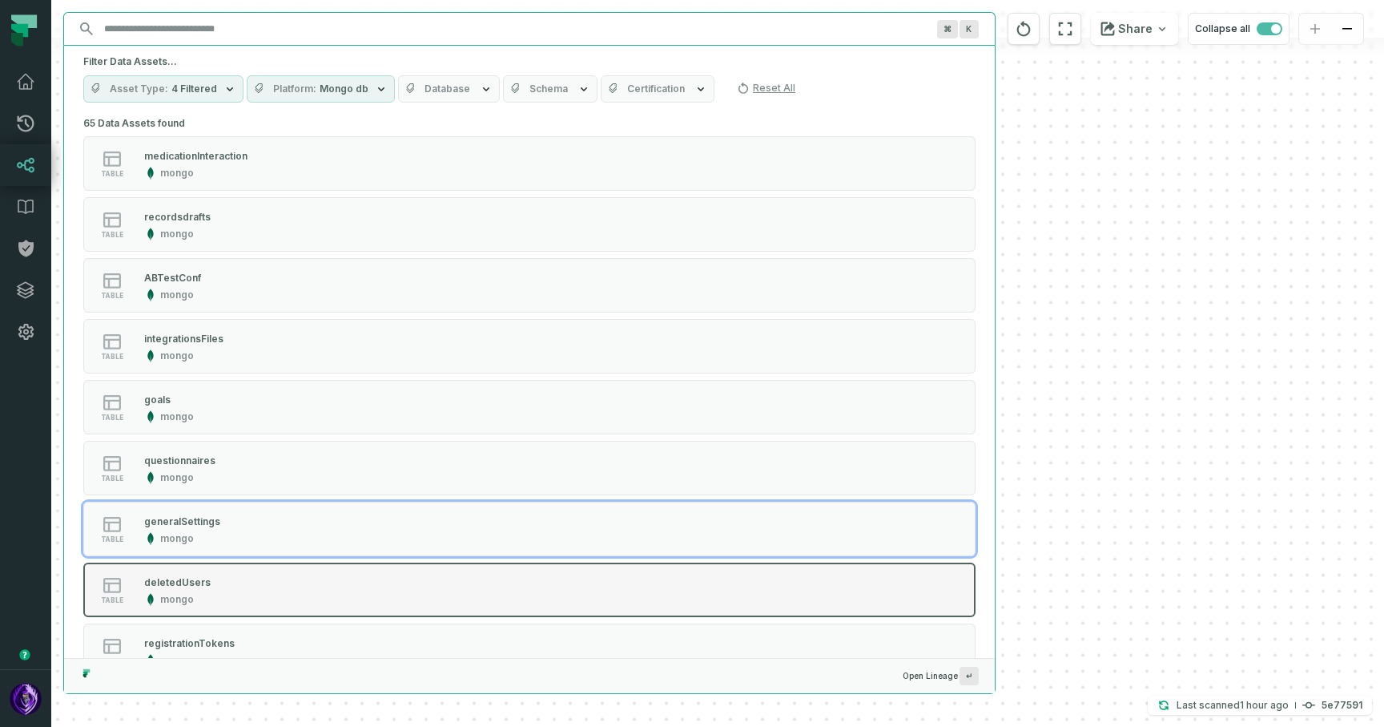
click at [291, 578] on div "table deletedUsers mongo" at bounding box center [287, 590] width 401 height 32
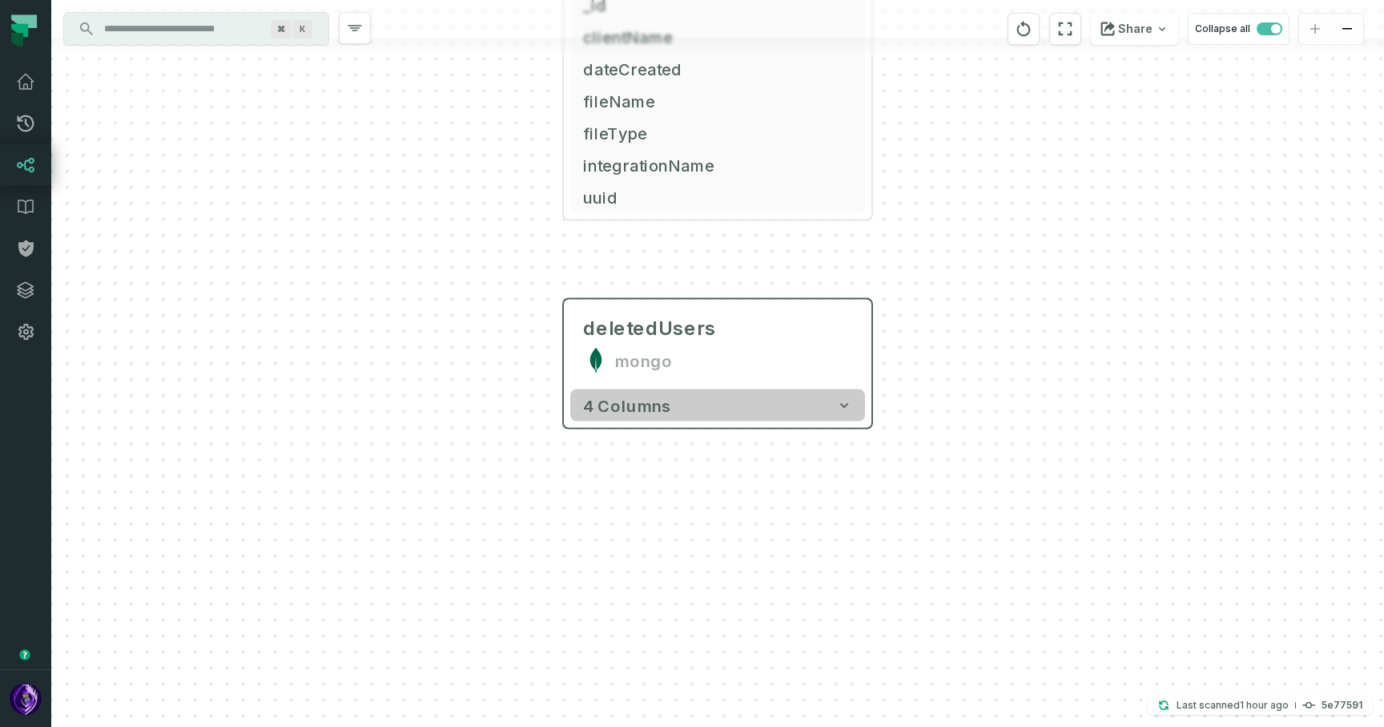
click at [704, 409] on button "4 columns" at bounding box center [717, 405] width 295 height 32
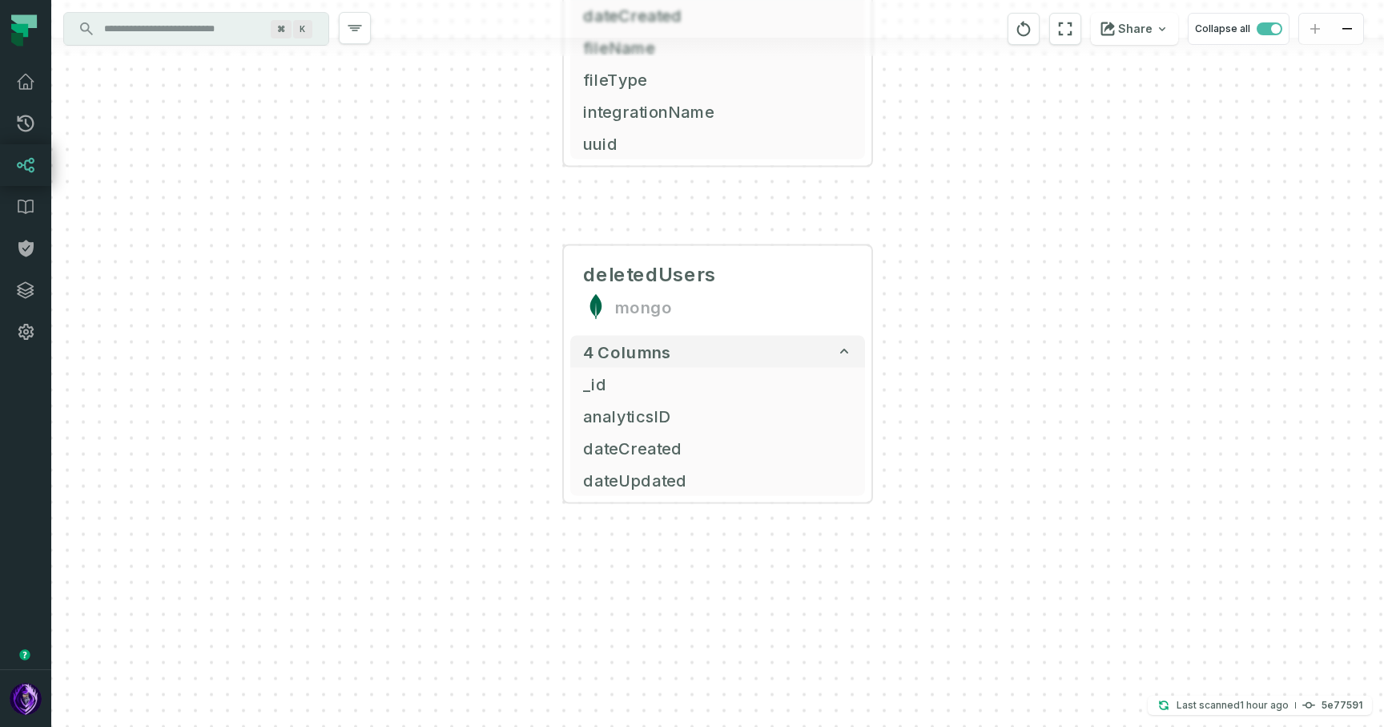
drag, startPoint x: 959, startPoint y: 400, endPoint x: 959, endPoint y: 330, distance: 69.7
click at [959, 330] on div "integrationsFiles mongo 7 columns _id clientName dateCreated fileName fileType …" at bounding box center [717, 363] width 1333 height 727
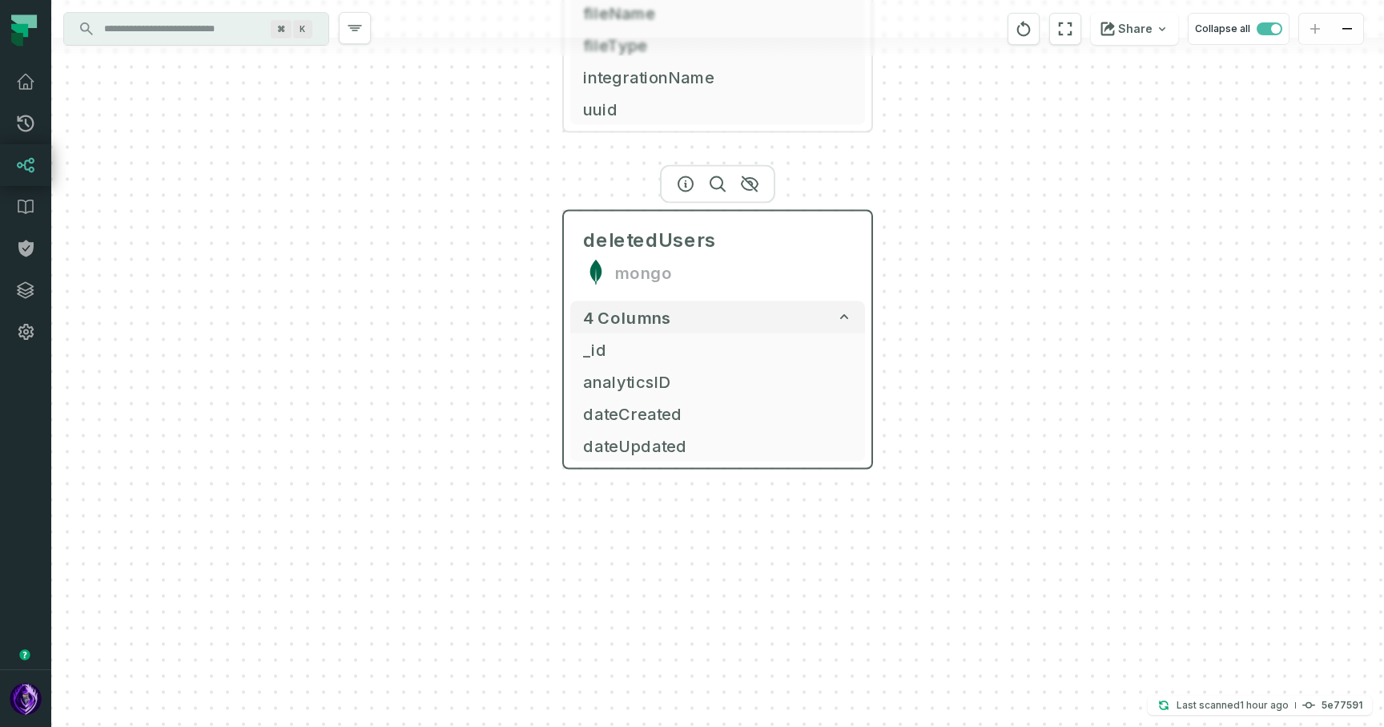
click at [681, 258] on div "deletedUsers mongo" at bounding box center [717, 256] width 295 height 77
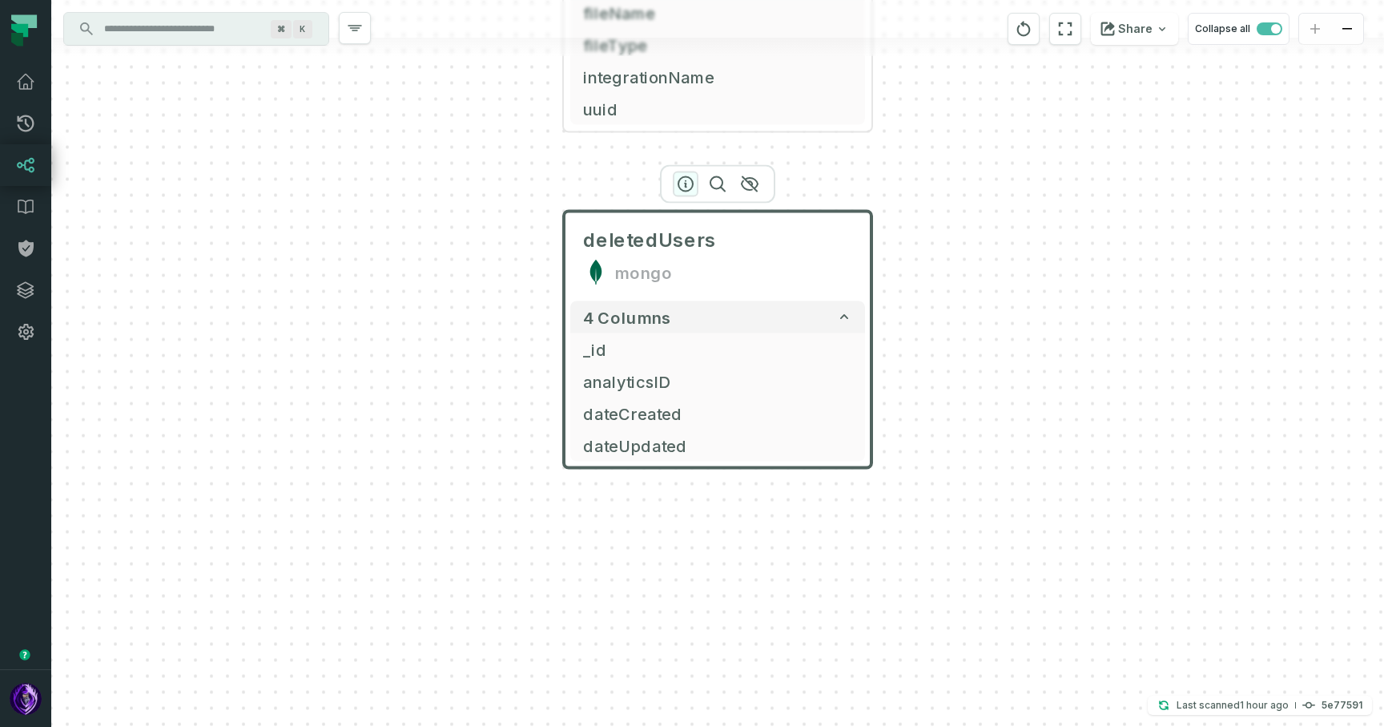
click at [686, 187] on icon "button" at bounding box center [685, 184] width 19 height 19
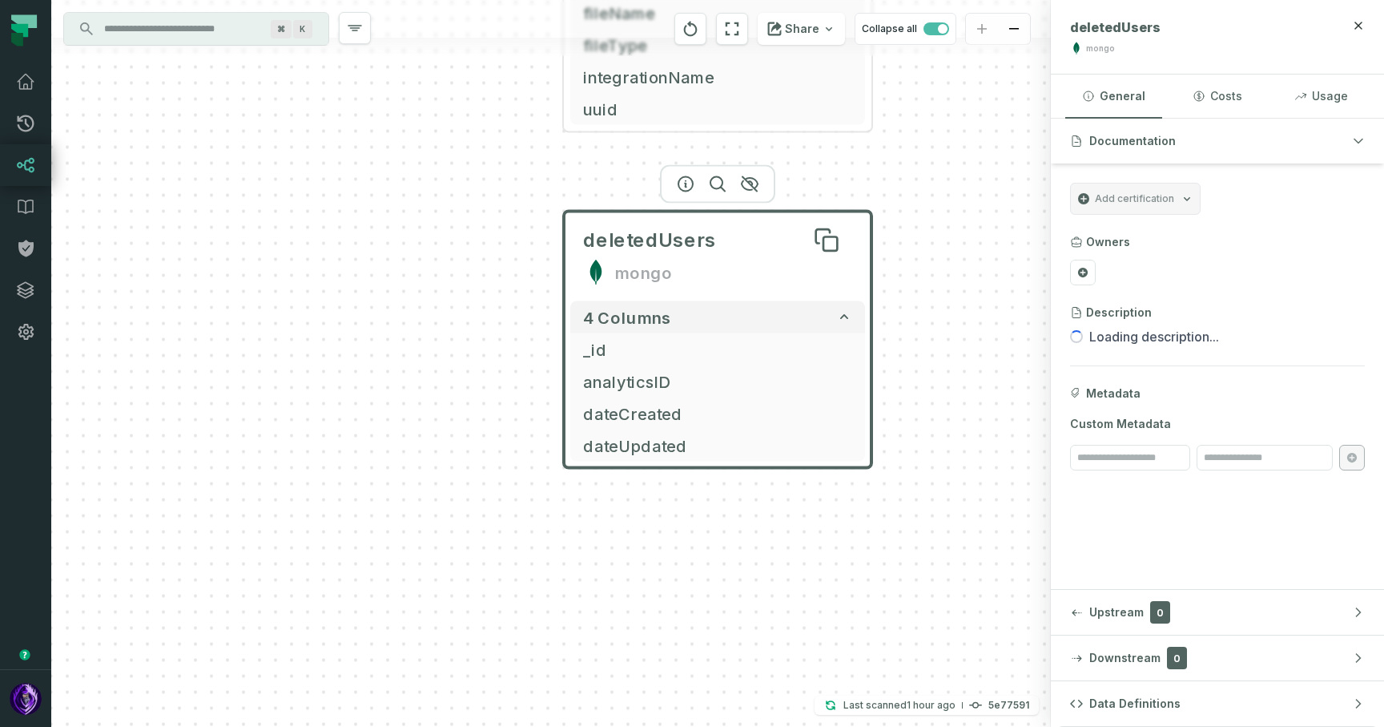
click at [794, 249] on div "deletedUsers" at bounding box center [717, 241] width 269 height 26
